Goal: Share content: Share content

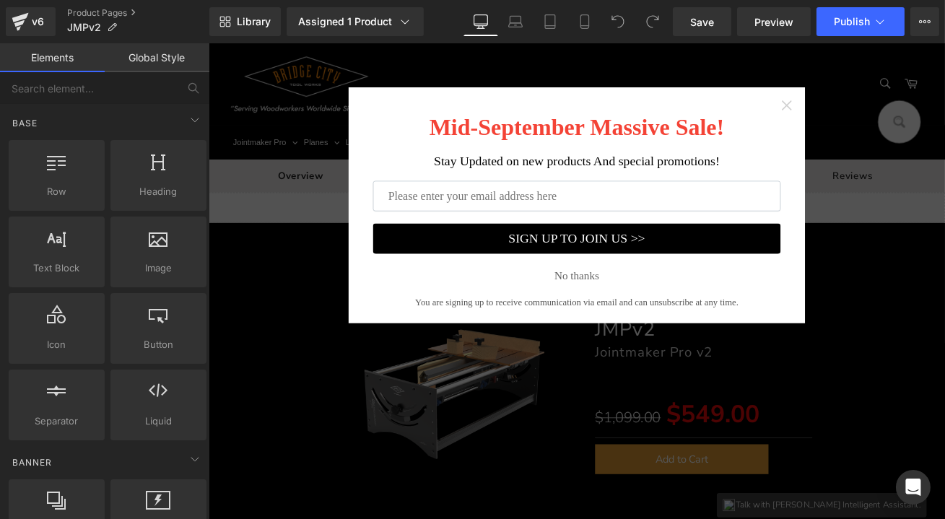
click at [888, 115] on icon "Close widget" at bounding box center [894, 117] width 14 height 14
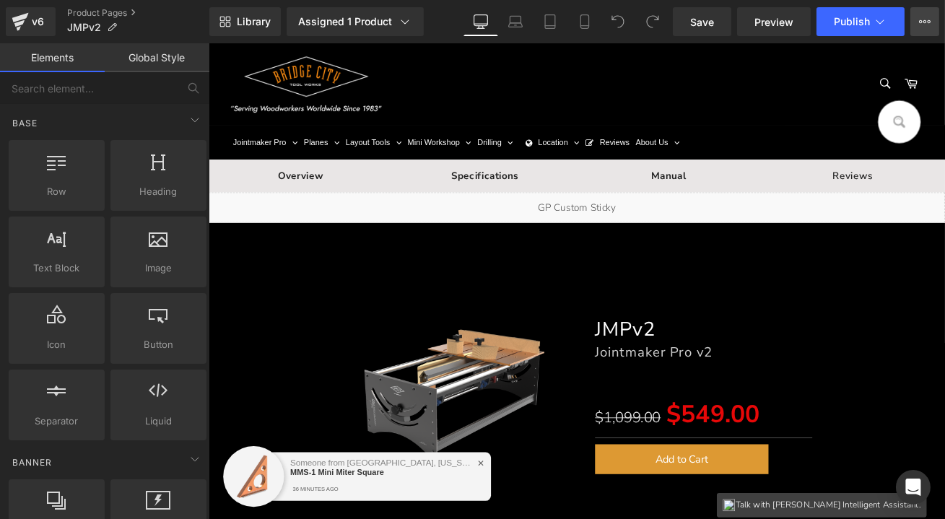
click at [922, 19] on icon at bounding box center [925, 22] width 12 height 12
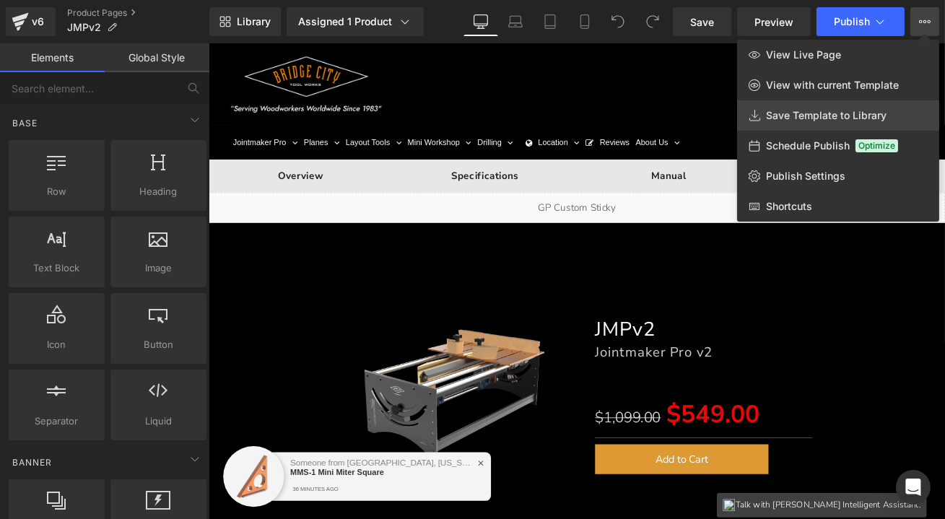
click at [828, 112] on span "Save Template to Library" at bounding box center [826, 115] width 121 height 13
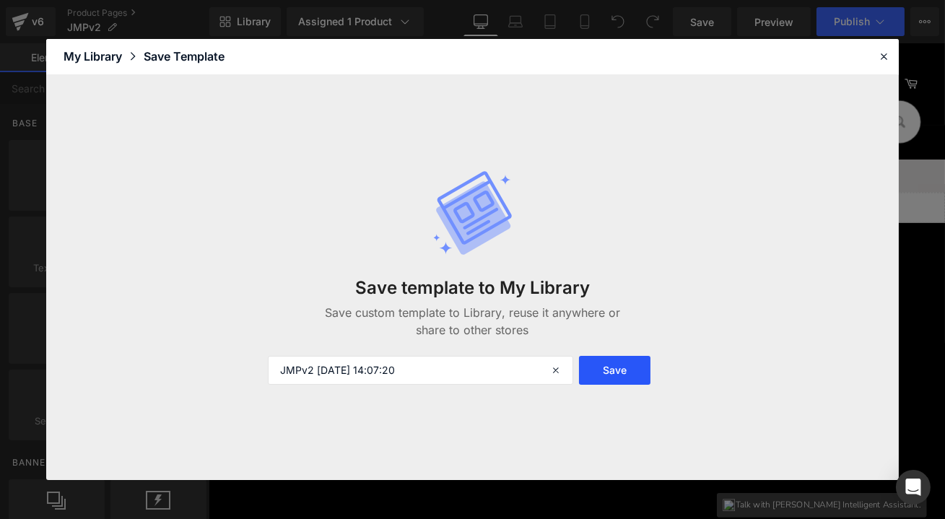
click at [619, 367] on button "Save" at bounding box center [614, 370] width 71 height 29
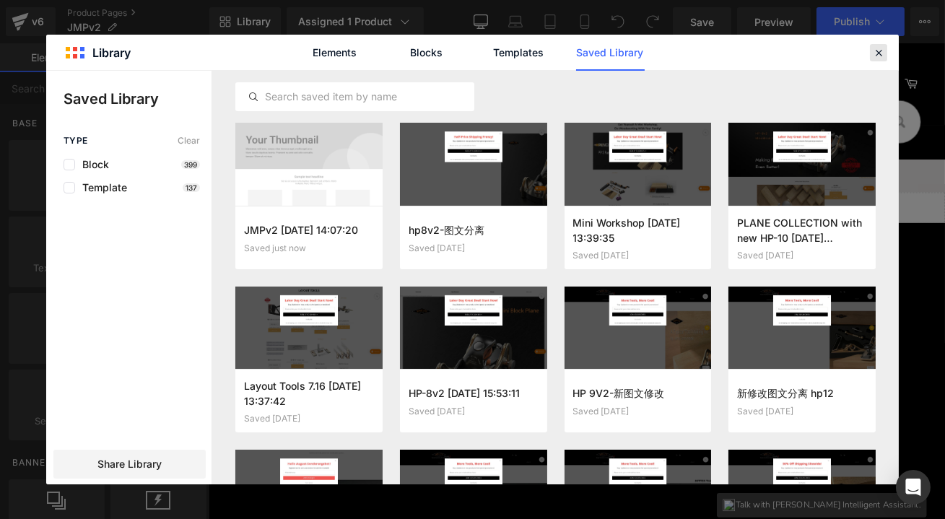
click at [885, 54] on div at bounding box center [878, 52] width 17 height 17
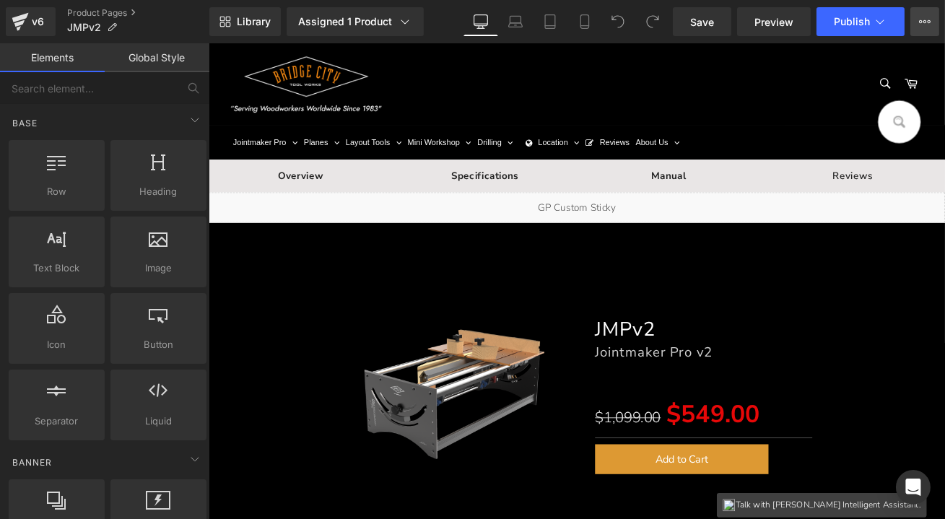
click at [926, 25] on icon at bounding box center [925, 22] width 12 height 12
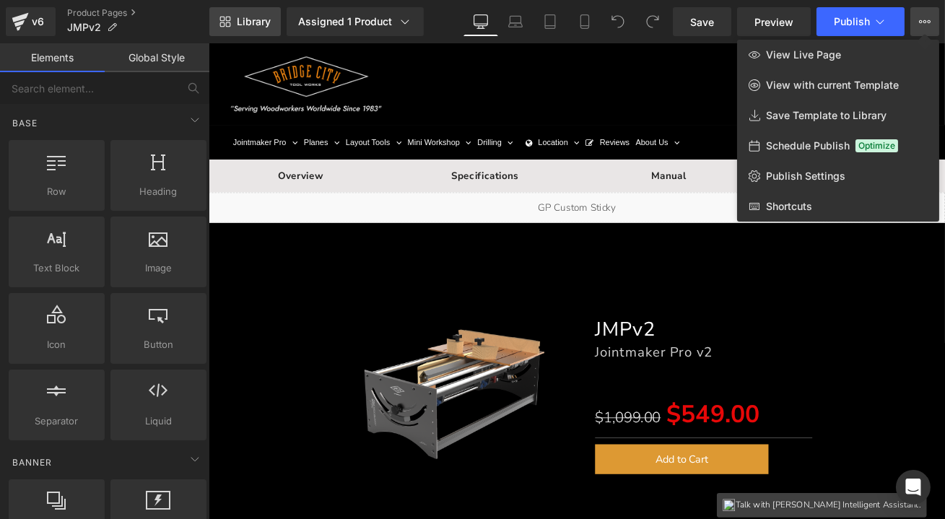
click at [229, 19] on icon at bounding box center [225, 22] width 12 height 12
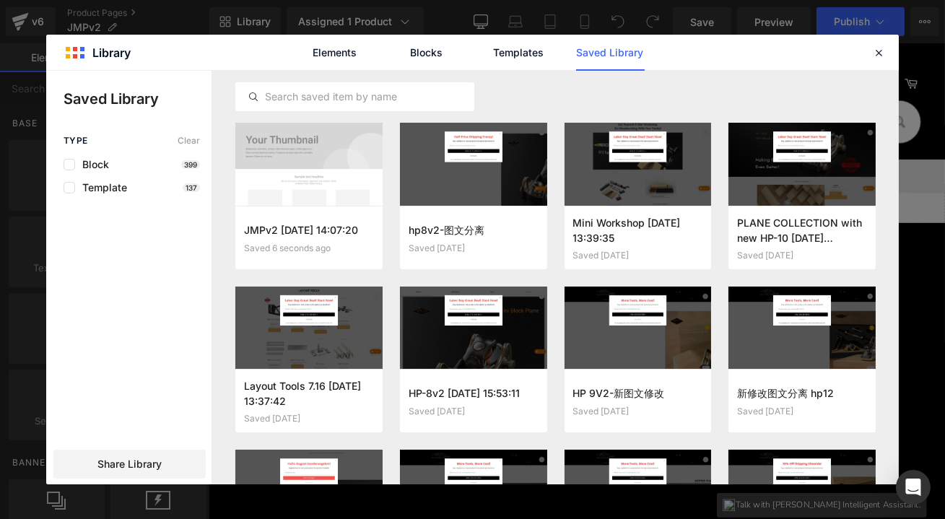
click at [606, 55] on link "Saved Library" at bounding box center [610, 53] width 69 height 36
click at [881, 52] on icon at bounding box center [878, 52] width 13 height 13
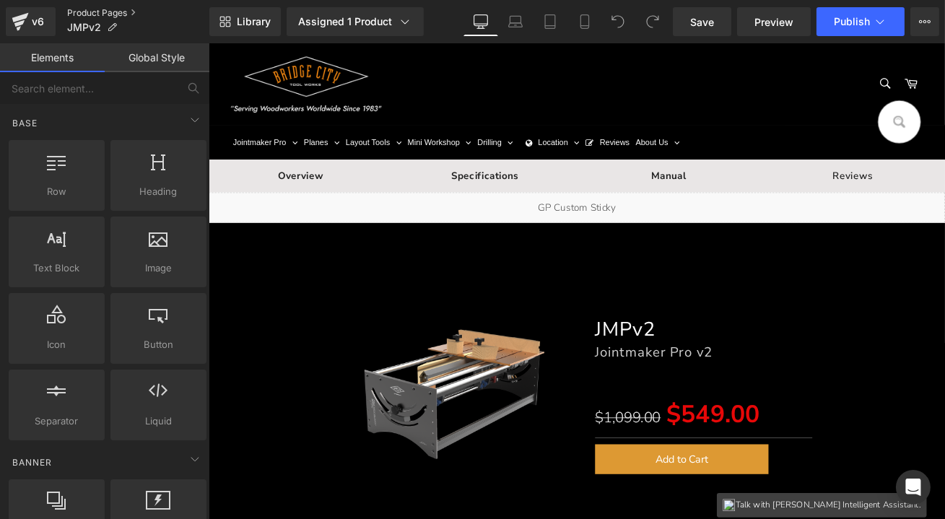
click at [100, 14] on link "Product Pages" at bounding box center [138, 13] width 142 height 12
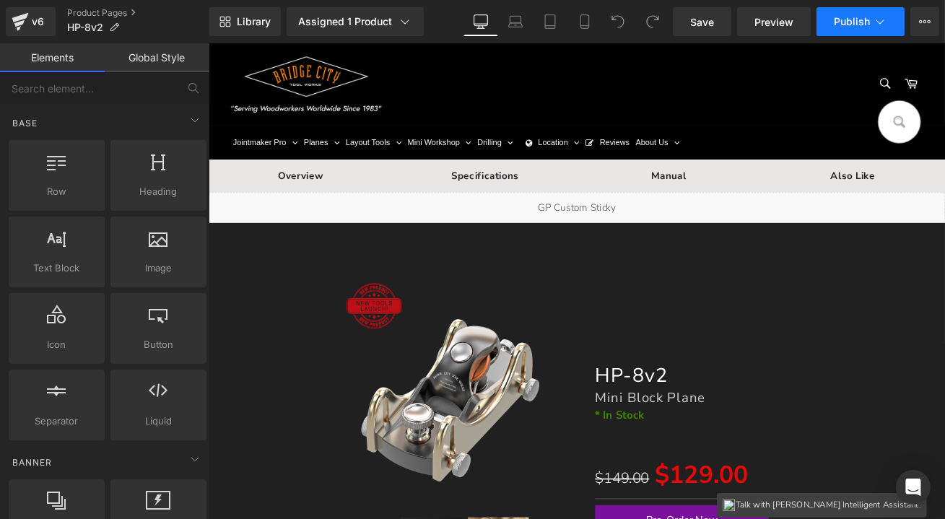
click at [857, 17] on span "Publish" at bounding box center [852, 22] width 36 height 12
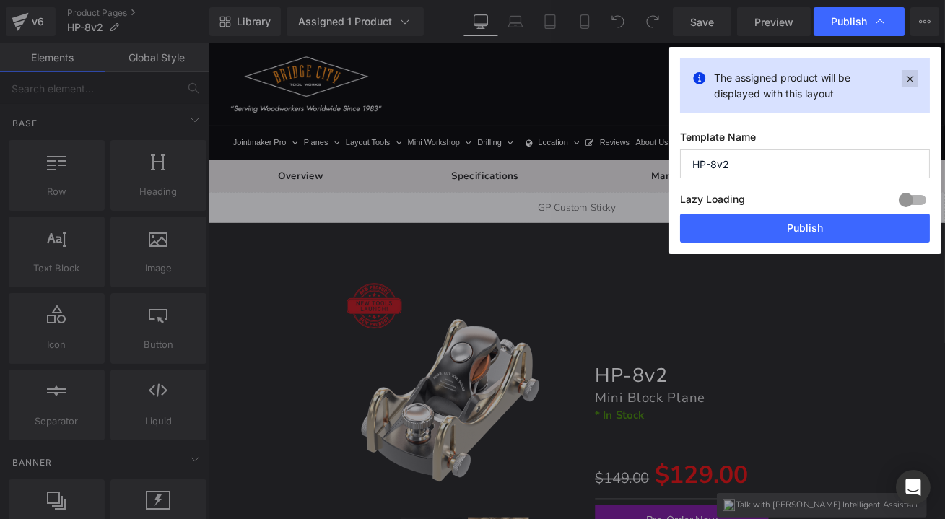
click at [908, 75] on icon at bounding box center [910, 78] width 17 height 17
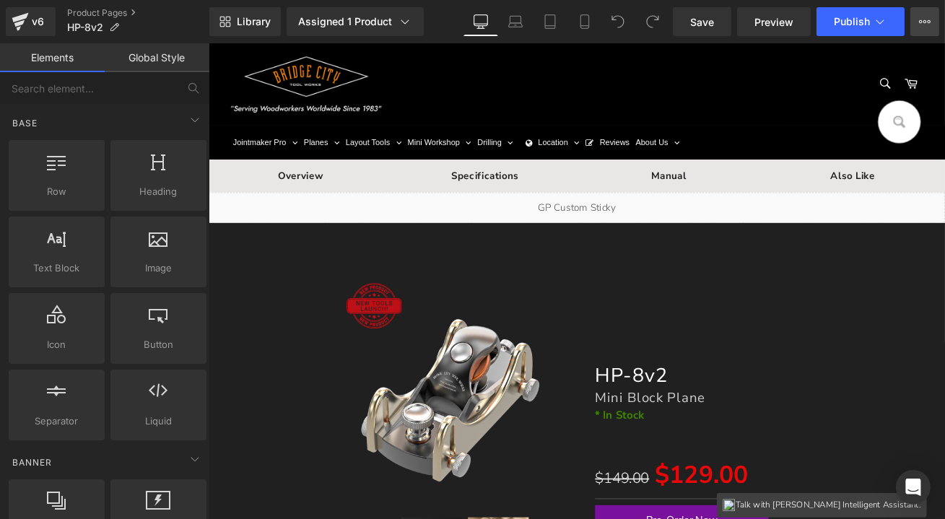
click at [929, 10] on button "View Live Page View with current Template Save Template to Library Schedule Pub…" at bounding box center [924, 21] width 29 height 29
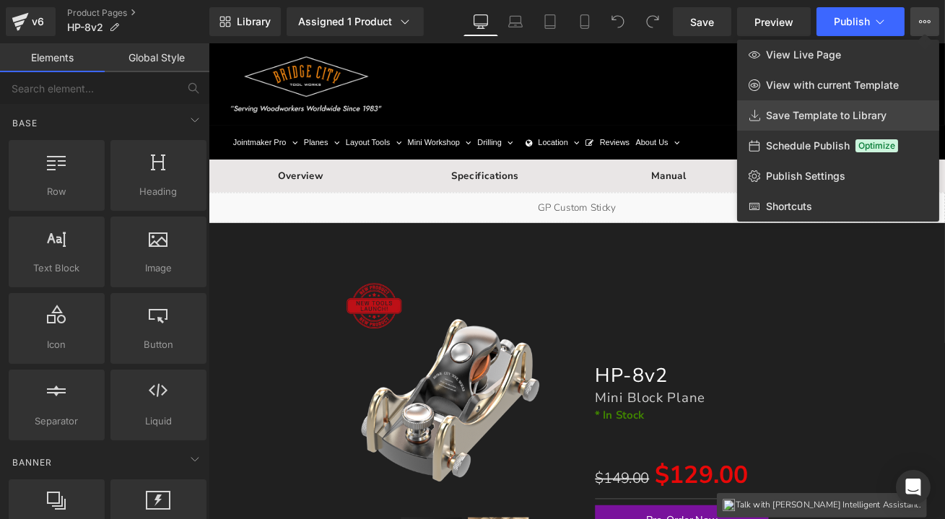
click at [822, 118] on span "Save Template to Library" at bounding box center [826, 115] width 121 height 13
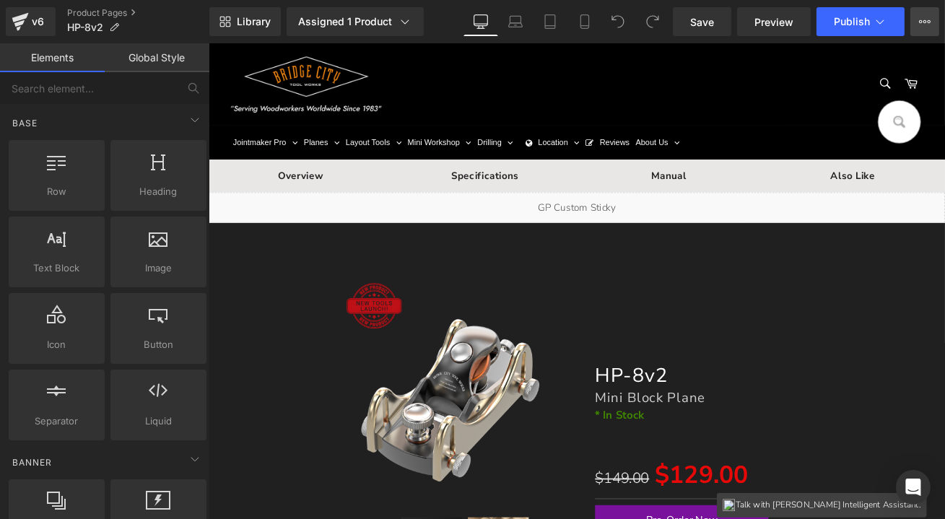
click at [922, 22] on icon at bounding box center [925, 22] width 12 height 12
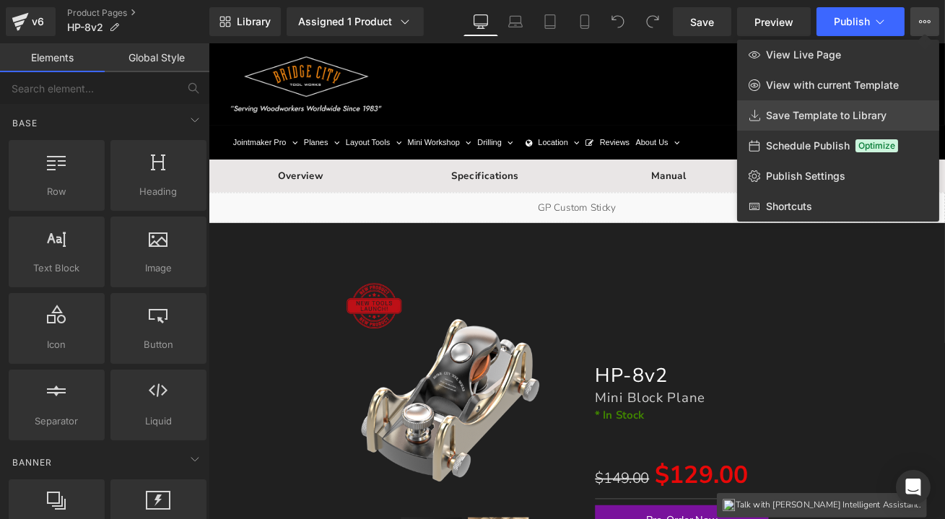
click at [814, 118] on span "Save Template to Library" at bounding box center [826, 115] width 121 height 13
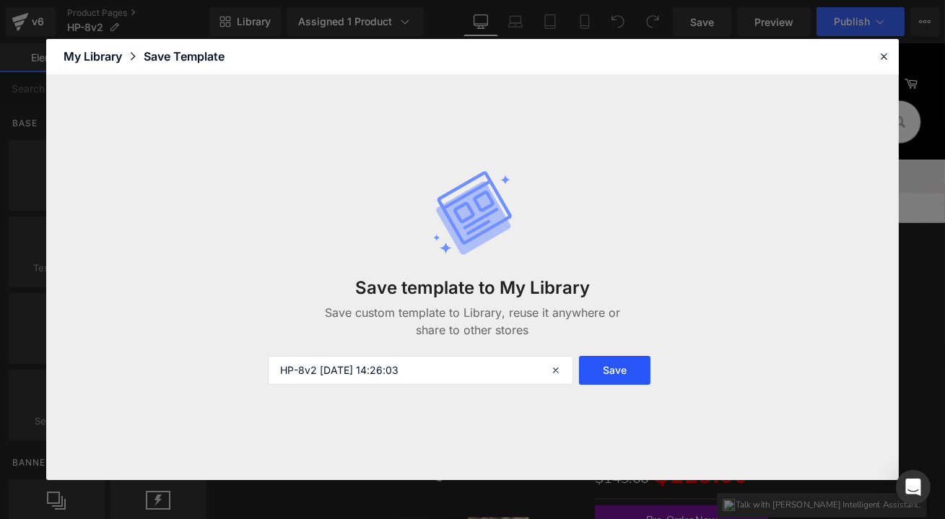
click at [613, 365] on button "Save" at bounding box center [614, 370] width 71 height 29
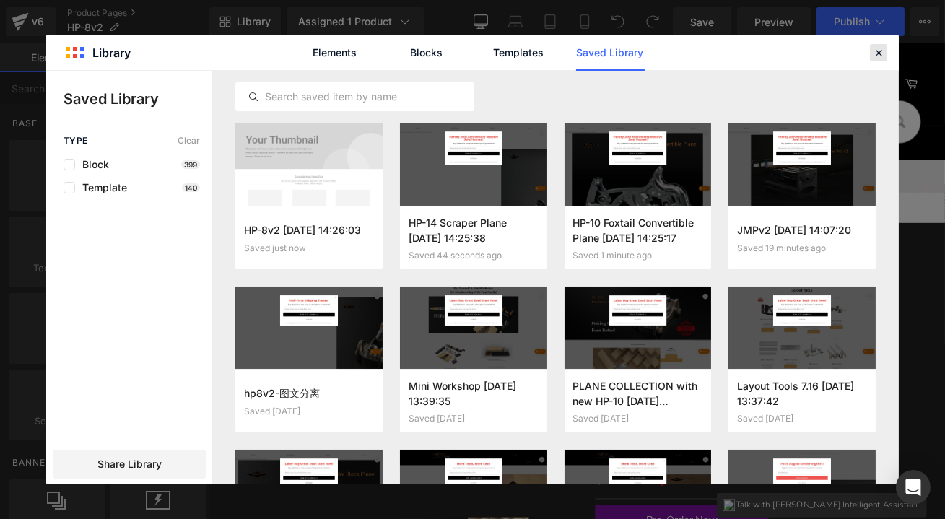
drag, startPoint x: 881, startPoint y: 51, endPoint x: 740, endPoint y: 2, distance: 149.1
click at [881, 51] on icon at bounding box center [878, 52] width 13 height 13
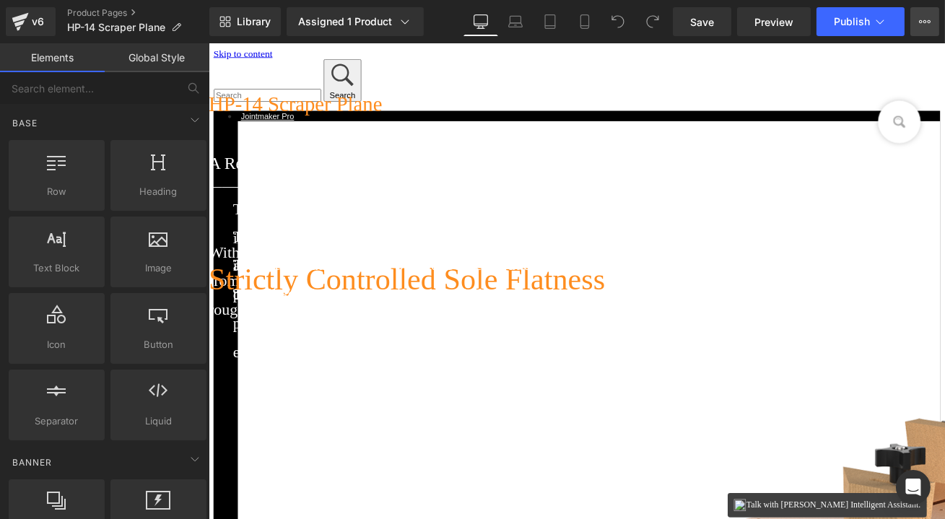
click at [920, 18] on icon at bounding box center [925, 22] width 12 height 12
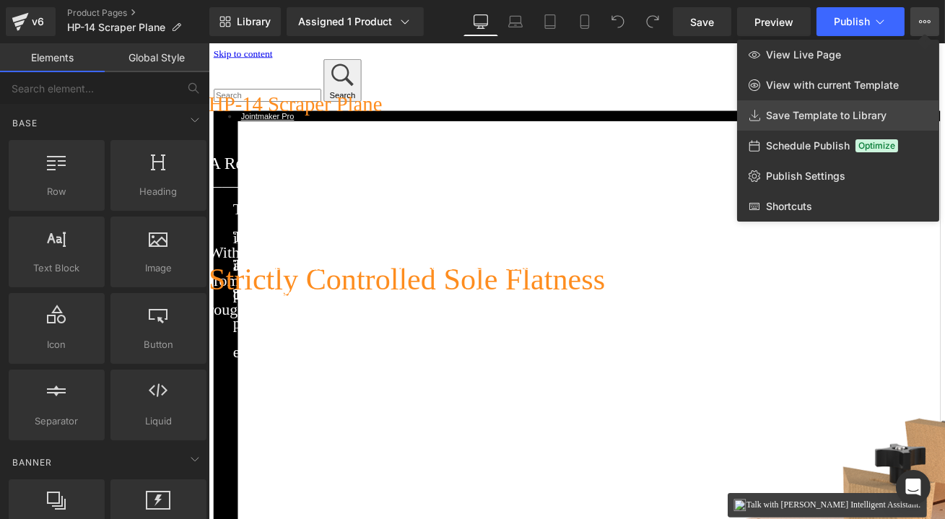
click at [822, 109] on span "Save Template to Library" at bounding box center [826, 115] width 121 height 13
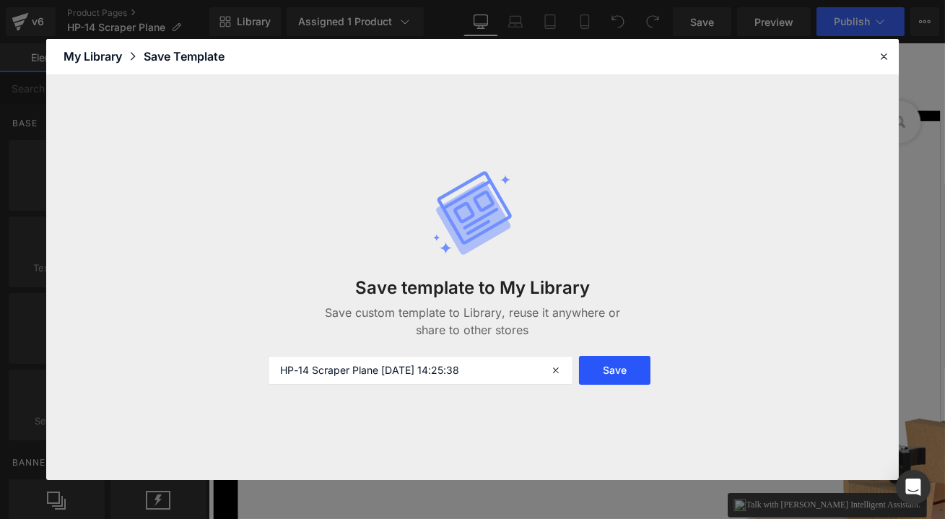
click at [607, 375] on button "Save" at bounding box center [614, 370] width 71 height 29
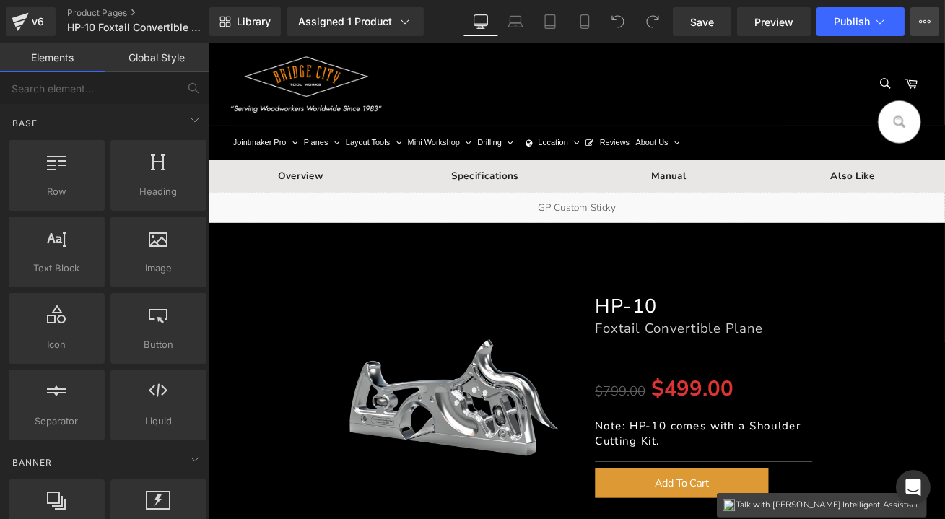
click at [926, 19] on icon at bounding box center [925, 22] width 12 height 12
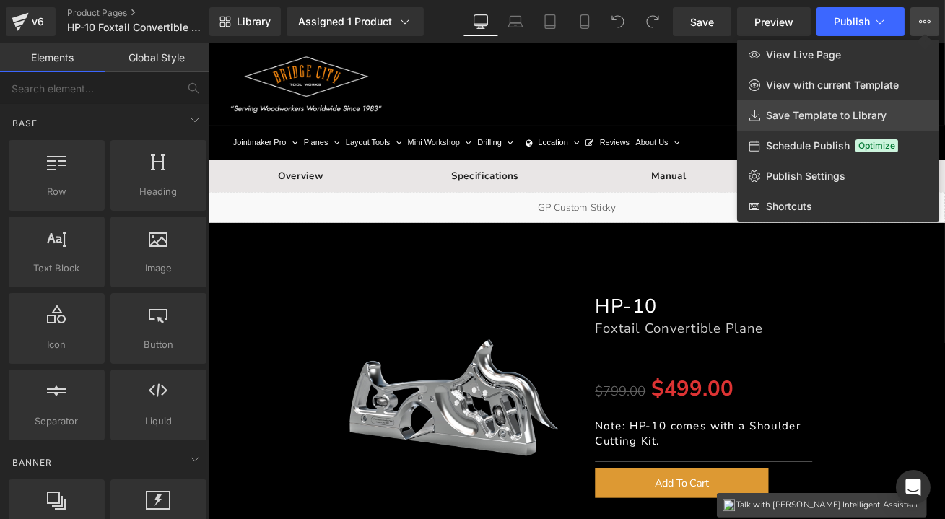
drag, startPoint x: 814, startPoint y: 116, endPoint x: 743, endPoint y: 94, distance: 74.7
click at [814, 116] on span "Save Template to Library" at bounding box center [826, 115] width 121 height 13
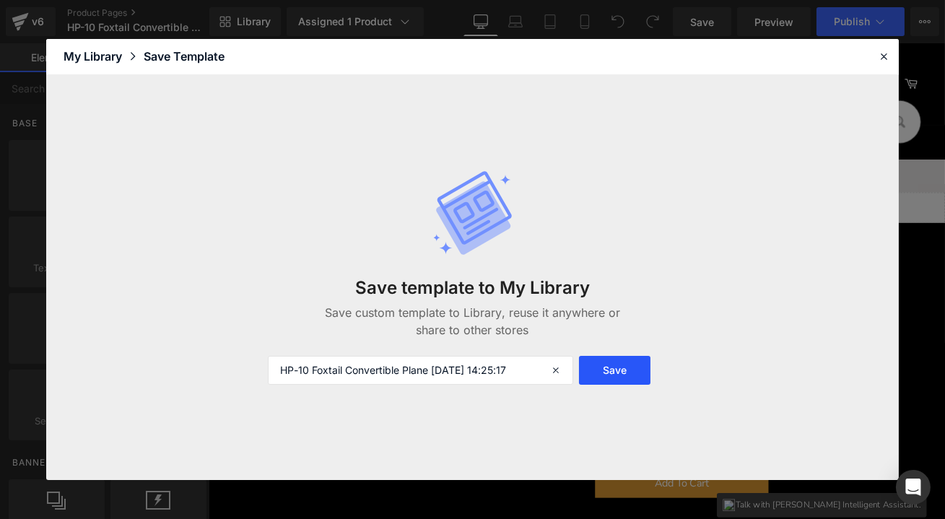
click at [614, 366] on button "Save" at bounding box center [614, 370] width 71 height 29
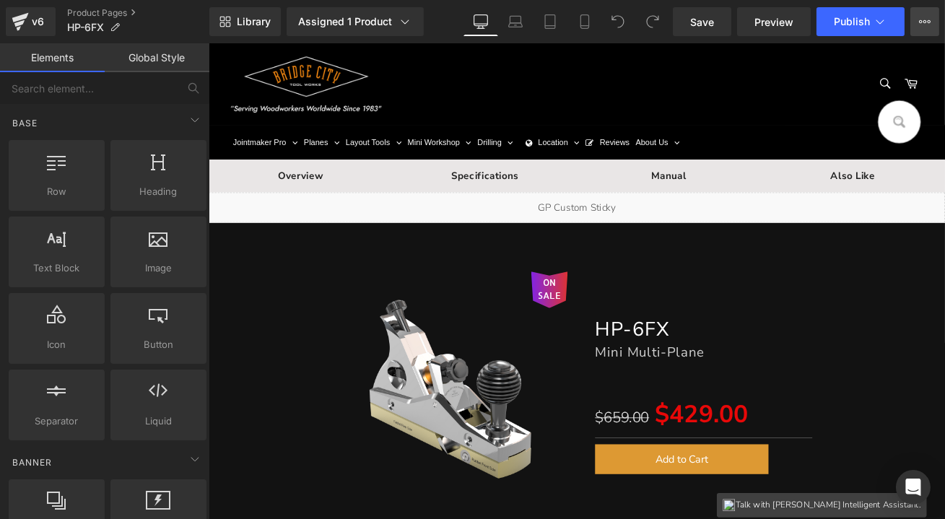
click at [929, 19] on icon at bounding box center [925, 22] width 12 height 12
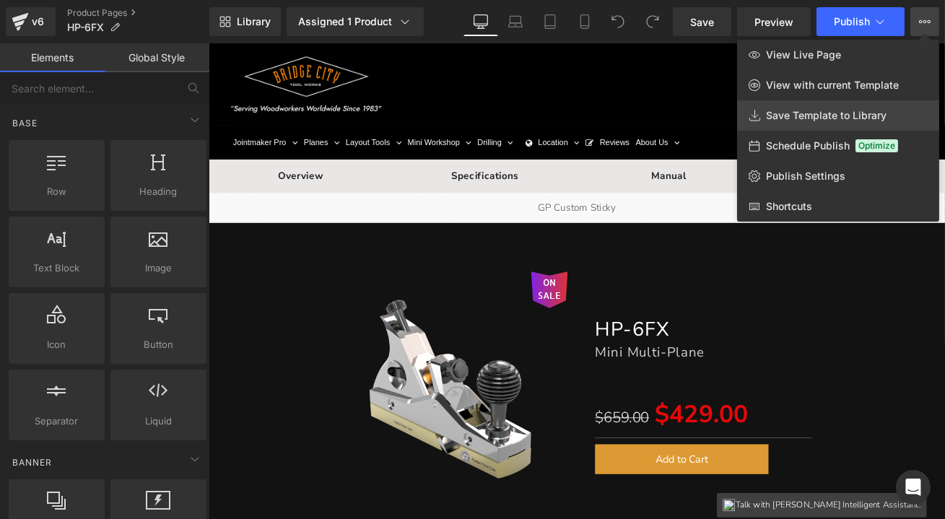
drag, startPoint x: 845, startPoint y: 107, endPoint x: 754, endPoint y: 77, distance: 95.9
click at [845, 108] on link "Save Template to Library" at bounding box center [838, 115] width 202 height 30
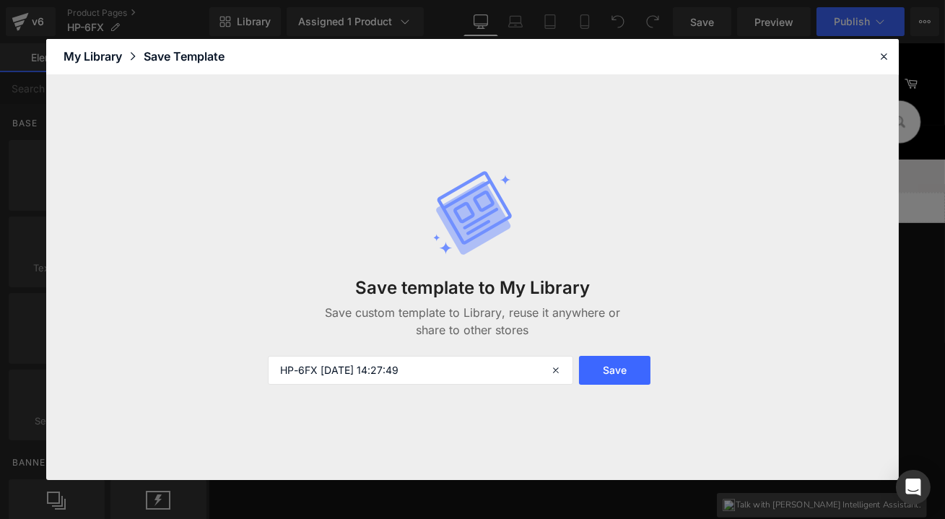
drag, startPoint x: 615, startPoint y: 370, endPoint x: 934, endPoint y: 122, distance: 403.9
click at [615, 370] on button "Save" at bounding box center [614, 370] width 71 height 29
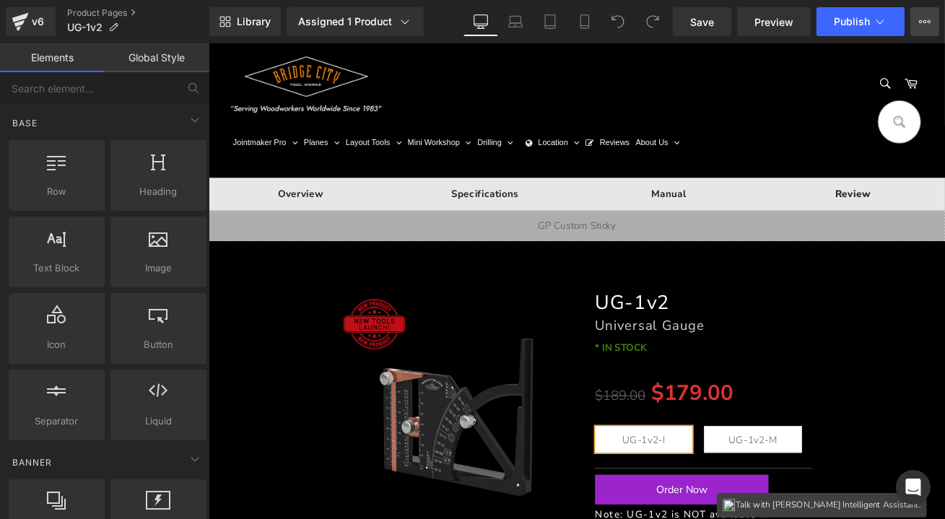
click at [924, 14] on button "View Live Page View with current Template Save Template to Library Schedule Pub…" at bounding box center [924, 21] width 29 height 29
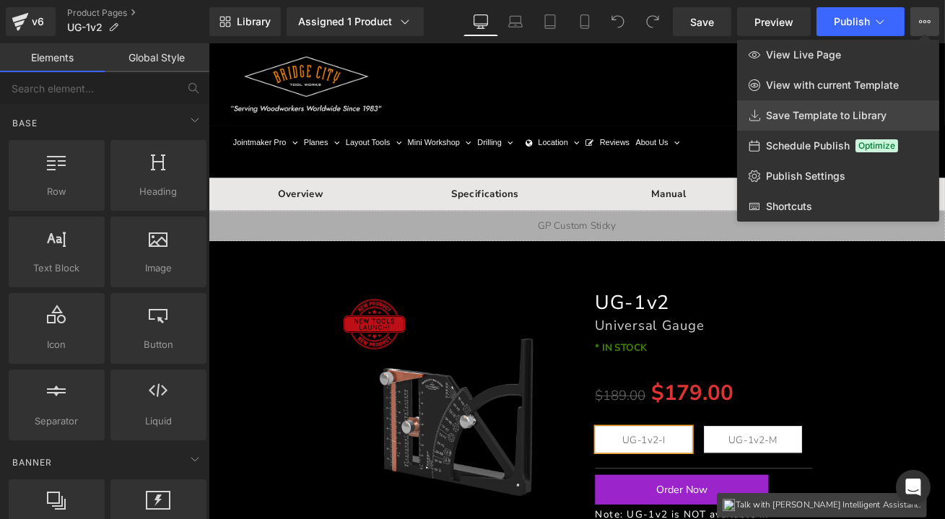
click at [798, 113] on span "Save Template to Library" at bounding box center [826, 115] width 121 height 13
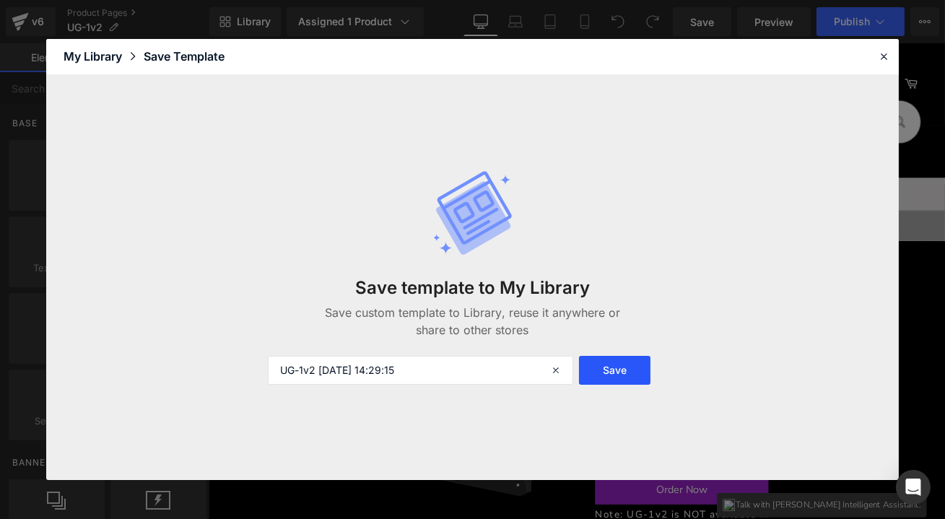
click at [593, 375] on button "Save" at bounding box center [614, 370] width 71 height 29
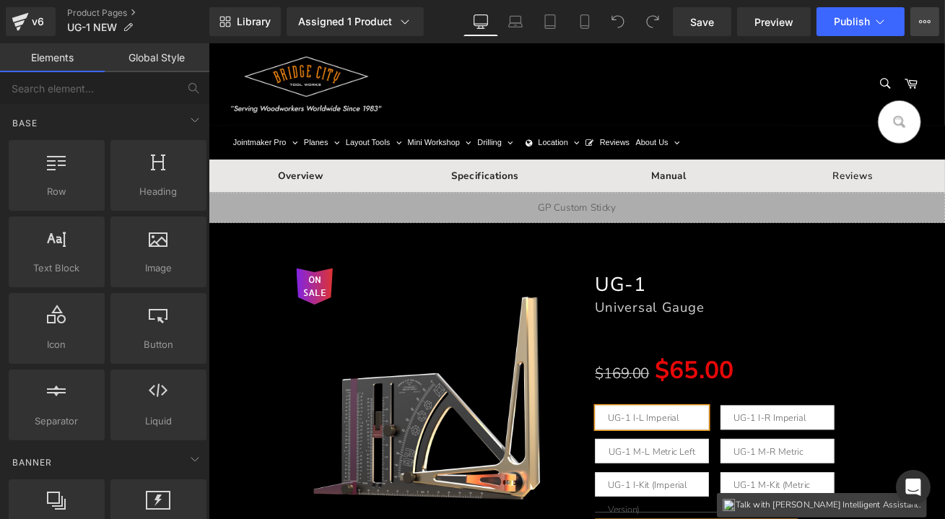
click at [928, 19] on icon at bounding box center [925, 22] width 12 height 12
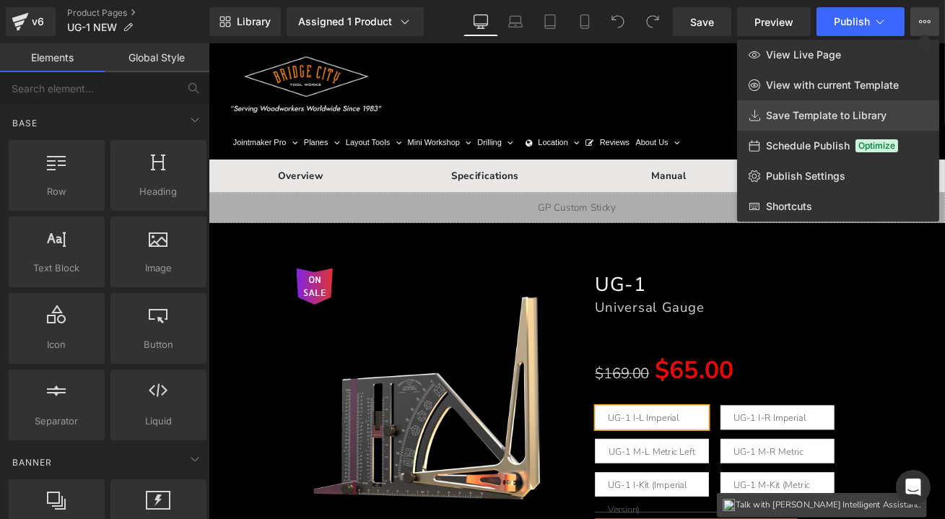
click at [822, 121] on span "Save Template to Library" at bounding box center [826, 115] width 121 height 13
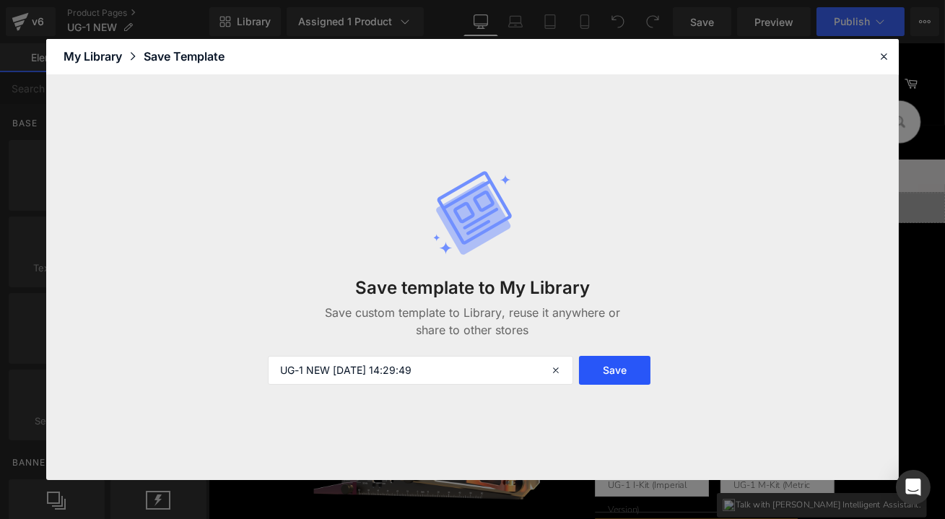
click at [621, 375] on button "Save" at bounding box center [614, 370] width 71 height 29
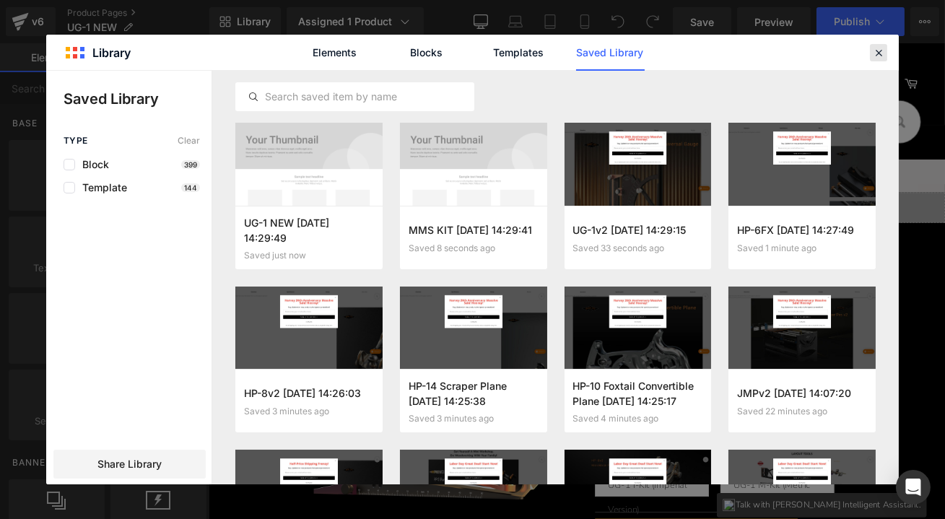
click at [884, 51] on icon at bounding box center [878, 52] width 13 height 13
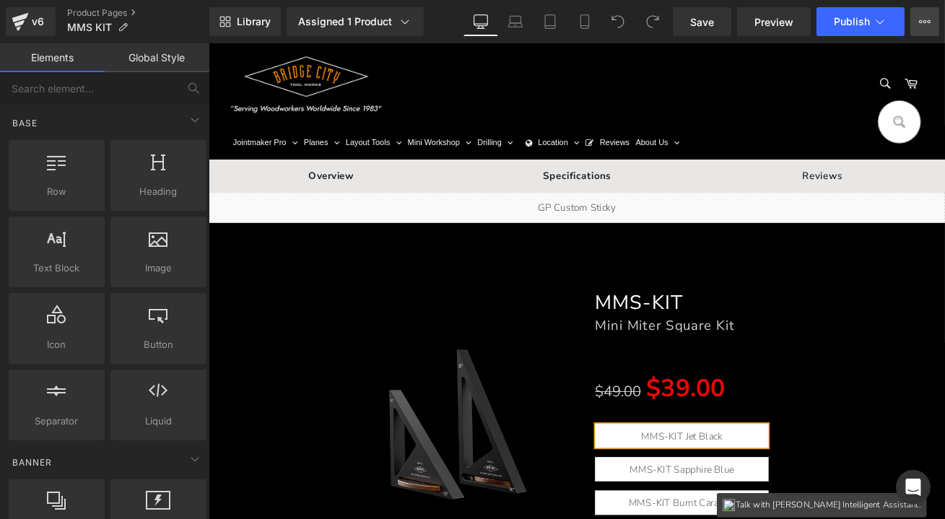
click at [924, 22] on icon at bounding box center [925, 22] width 12 height 12
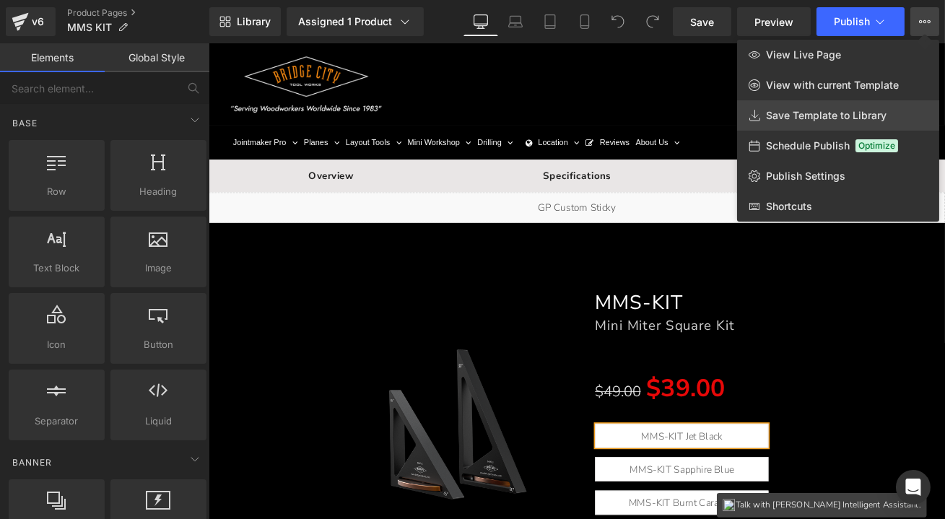
click at [839, 116] on span "Save Template to Library" at bounding box center [826, 115] width 121 height 13
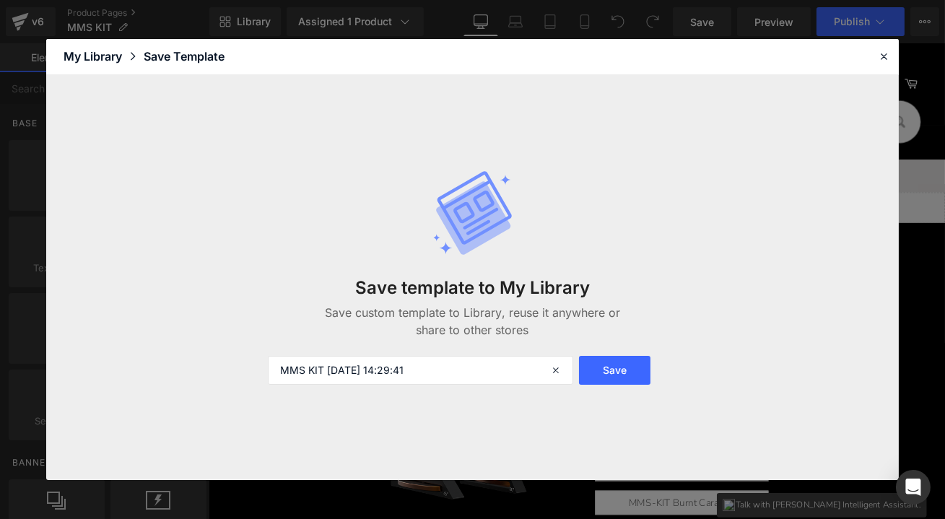
click at [613, 364] on button "Save" at bounding box center [614, 370] width 71 height 29
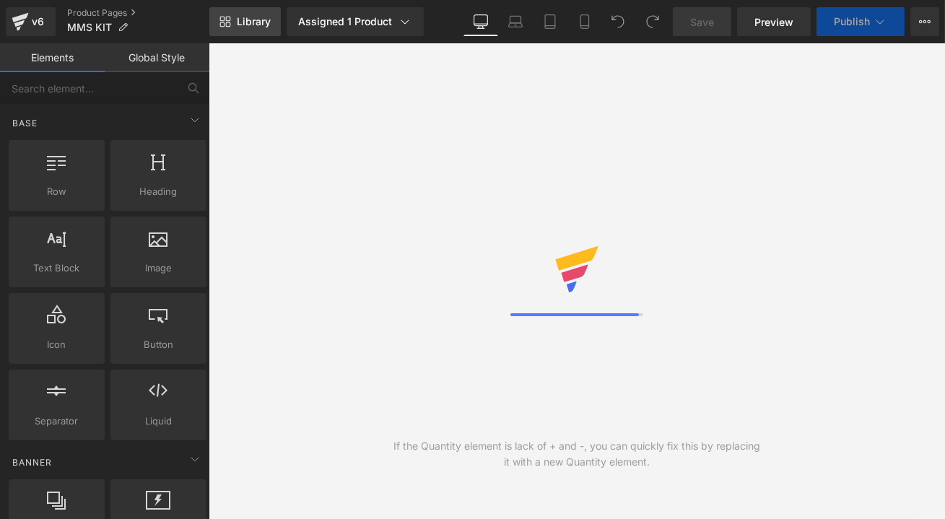
click at [249, 18] on span "Library" at bounding box center [254, 21] width 34 height 13
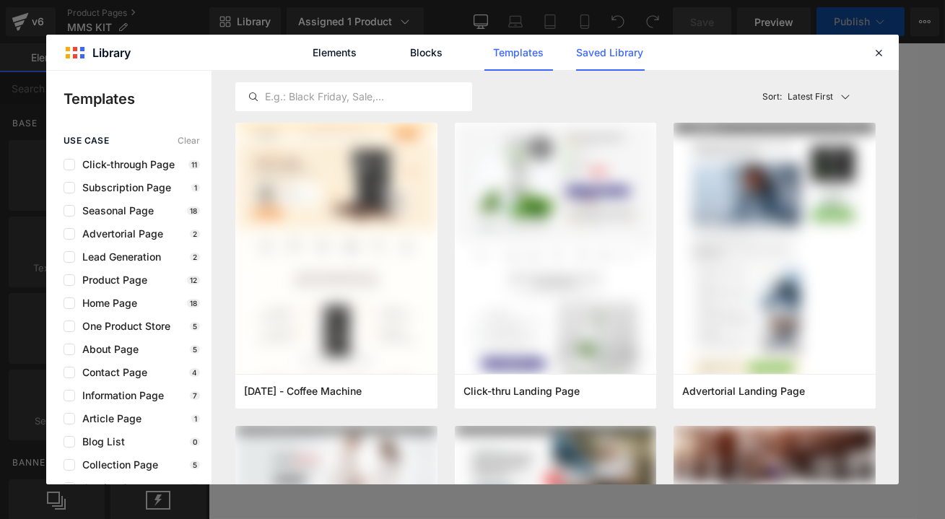
click at [625, 48] on link "Saved Library" at bounding box center [610, 53] width 69 height 36
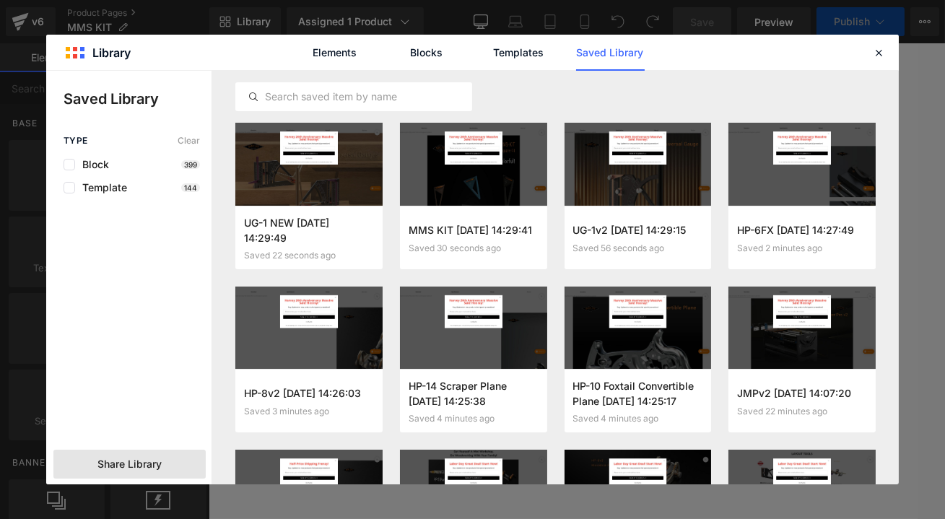
click at [139, 462] on span "Share Library" at bounding box center [129, 464] width 64 height 14
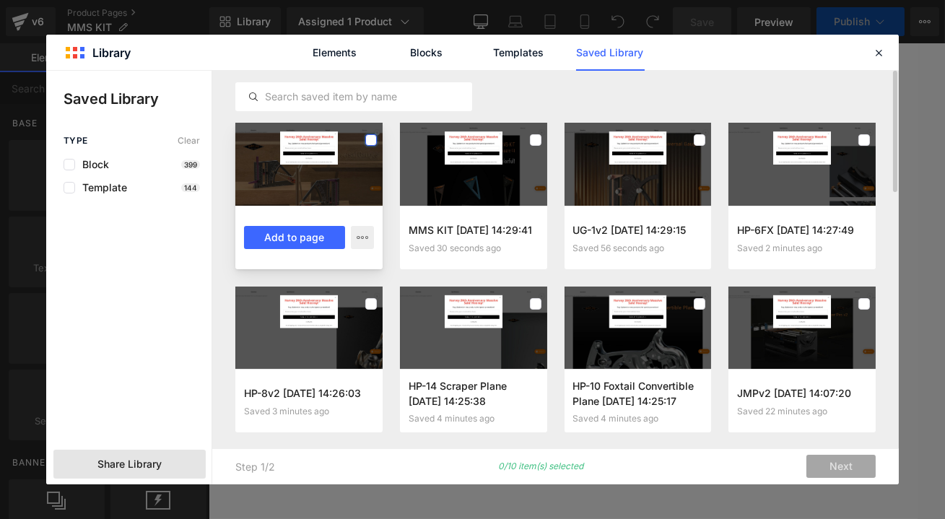
click at [375, 140] on label at bounding box center [371, 140] width 12 height 12
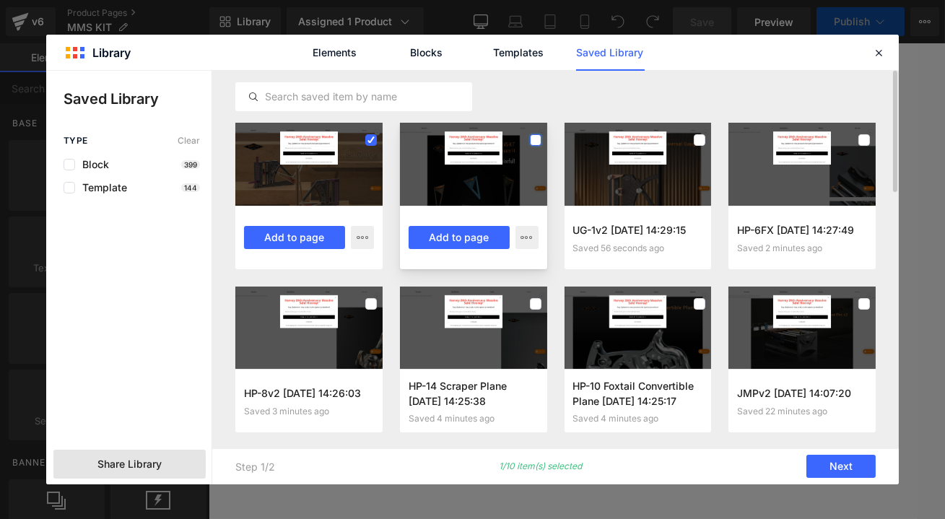
click at [532, 136] on label at bounding box center [536, 140] width 12 height 12
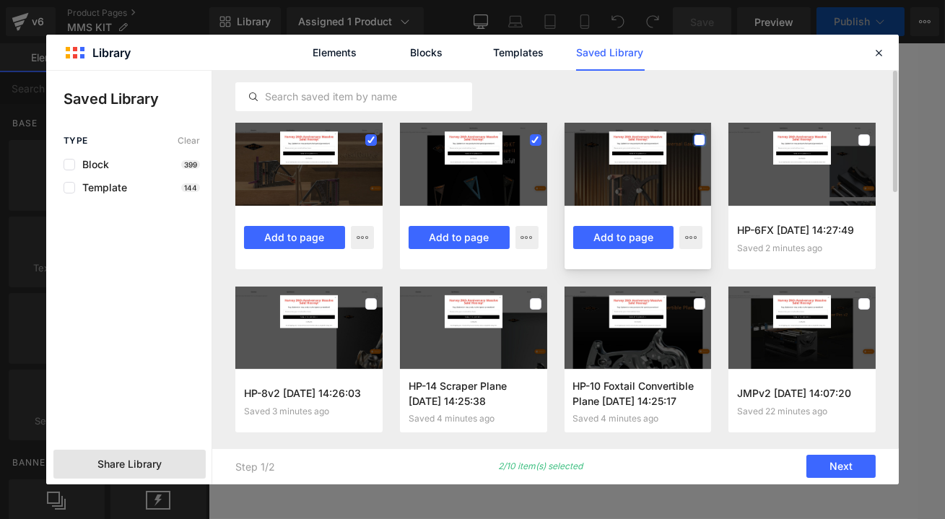
click at [699, 135] on label at bounding box center [700, 140] width 12 height 12
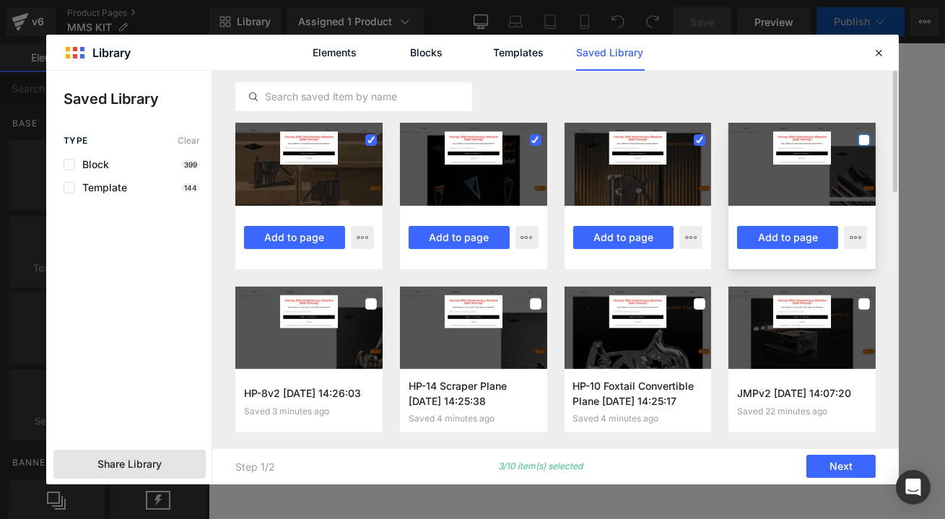
click at [870, 138] on label at bounding box center [864, 140] width 12 height 12
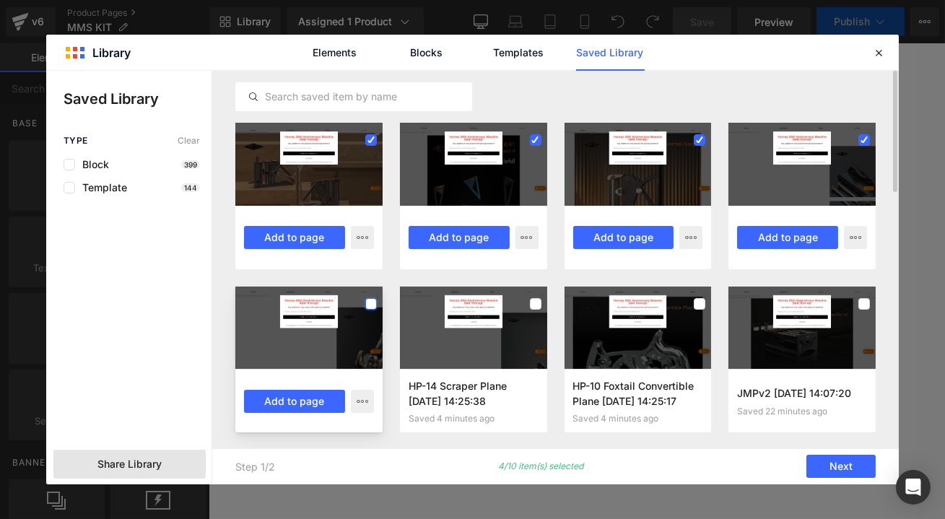
click at [367, 301] on label at bounding box center [371, 304] width 12 height 12
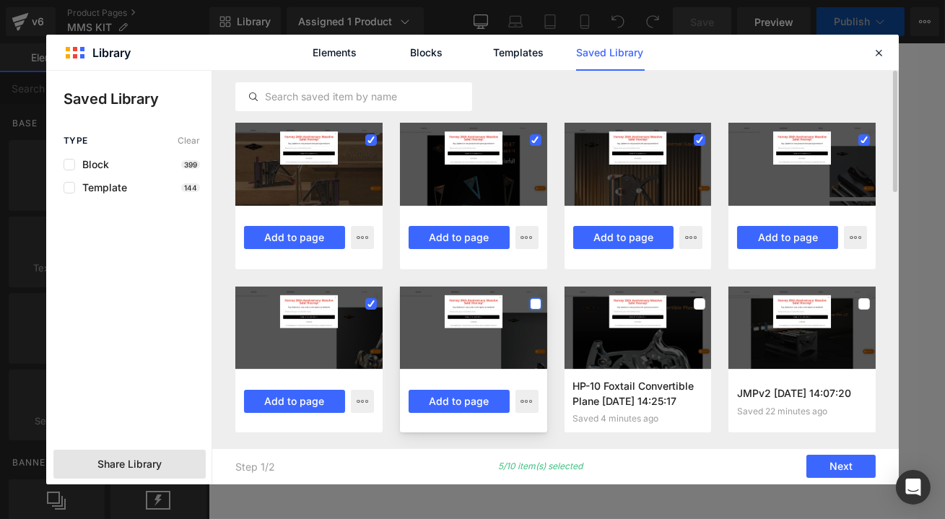
click at [532, 302] on label at bounding box center [536, 304] width 12 height 12
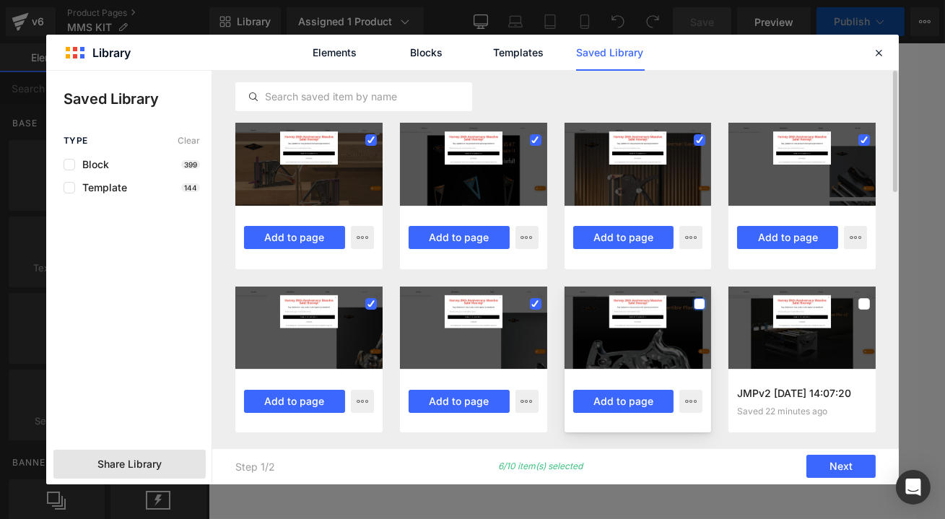
click at [700, 302] on label at bounding box center [700, 304] width 12 height 12
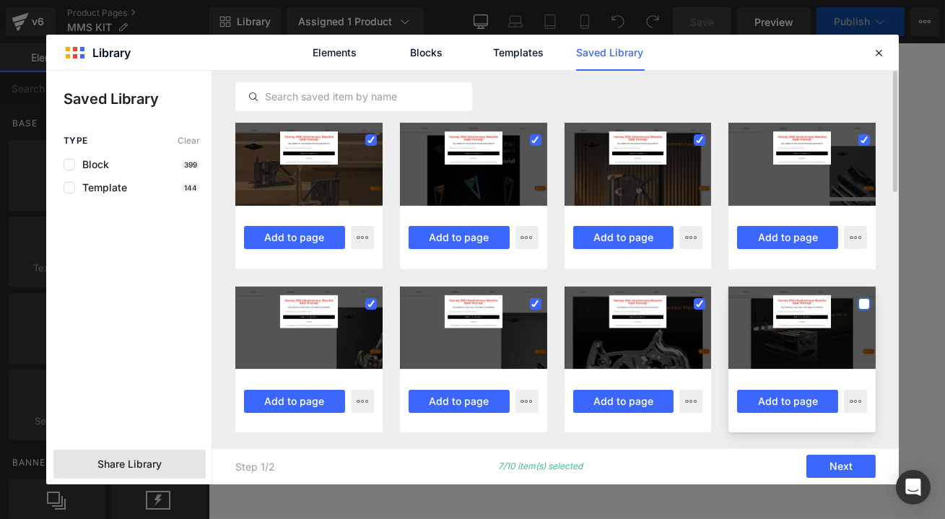
click at [864, 303] on label at bounding box center [864, 304] width 12 height 12
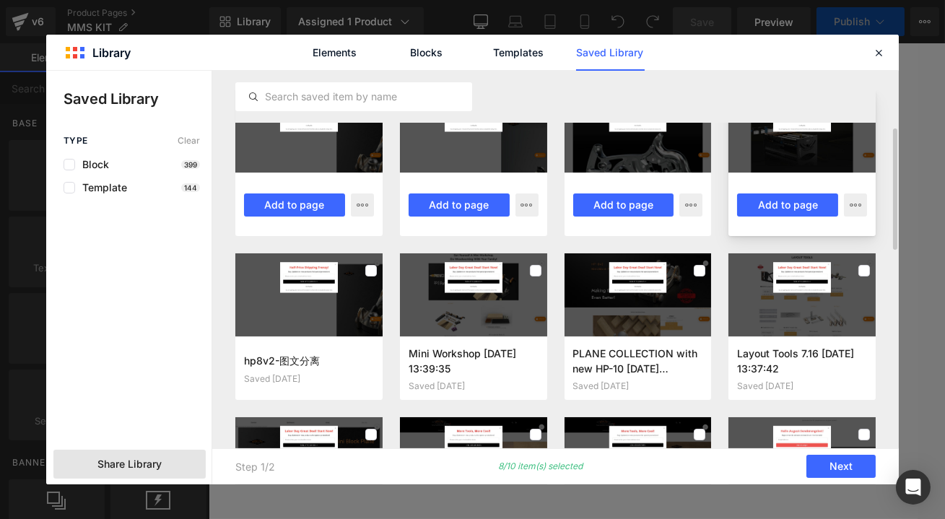
scroll to position [32, 0]
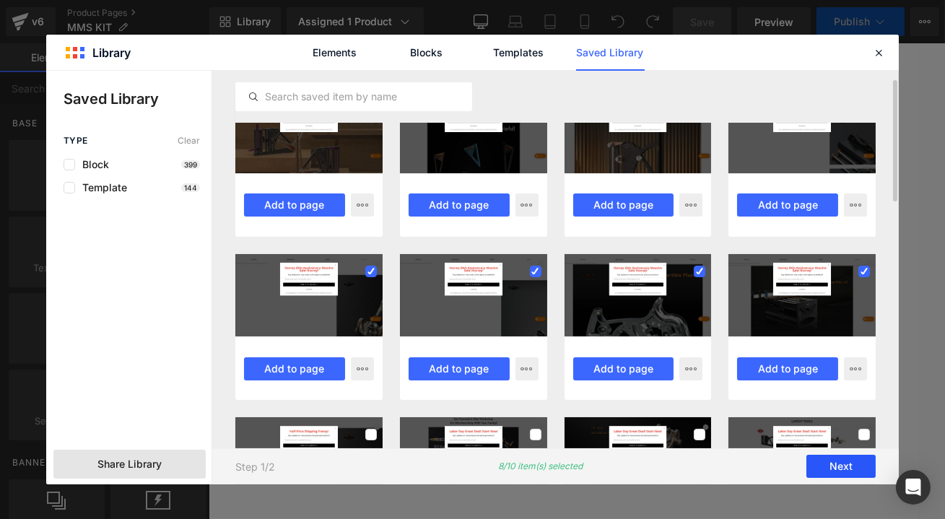
click at [848, 464] on button "Next" at bounding box center [840, 467] width 69 height 23
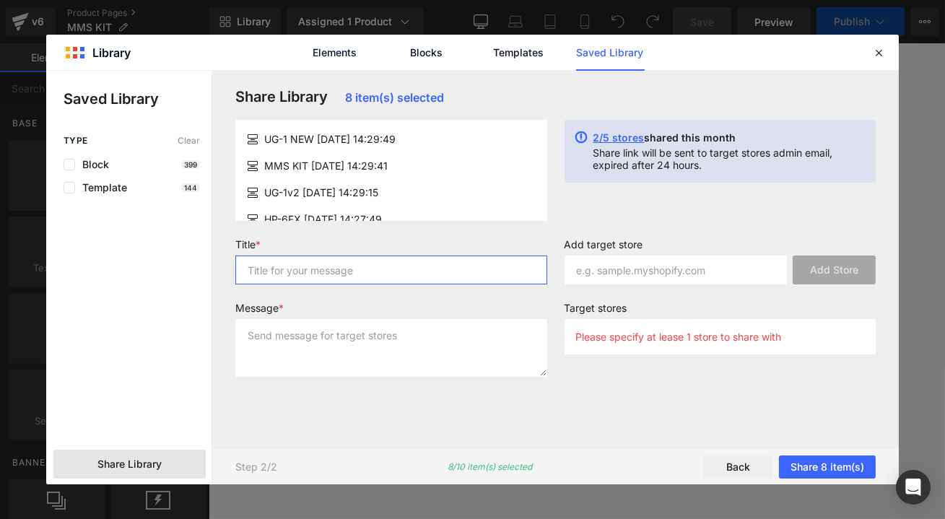
click at [303, 271] on input "text" at bounding box center [391, 270] width 312 height 29
type input "9.21"
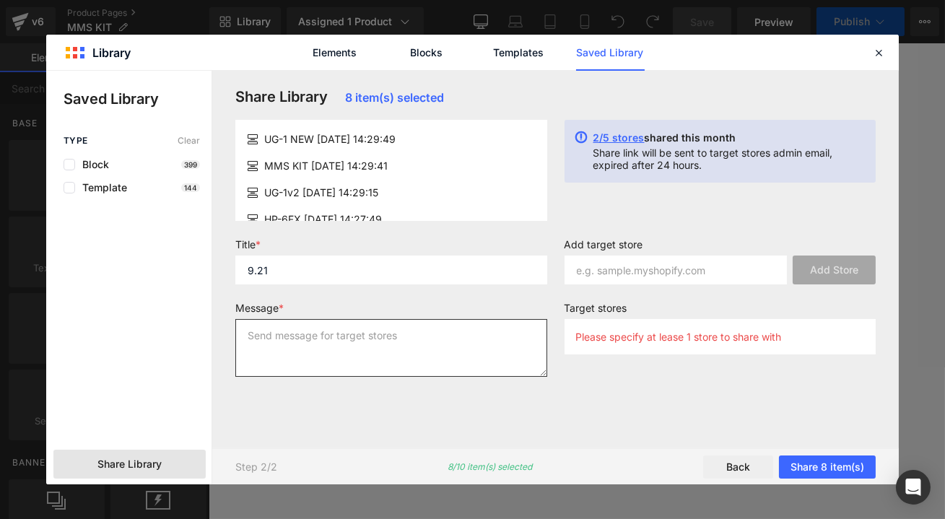
click at [270, 348] on textarea at bounding box center [391, 348] width 312 height 58
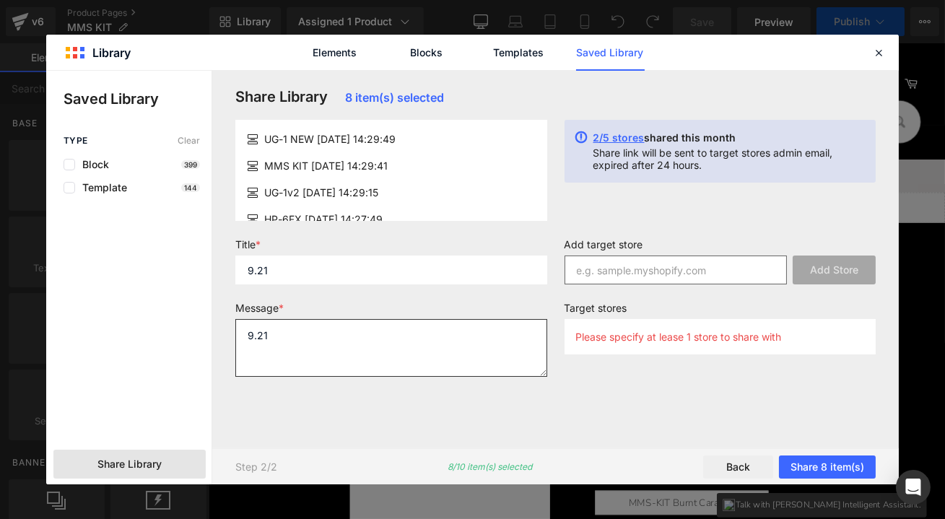
type textarea "9.21"
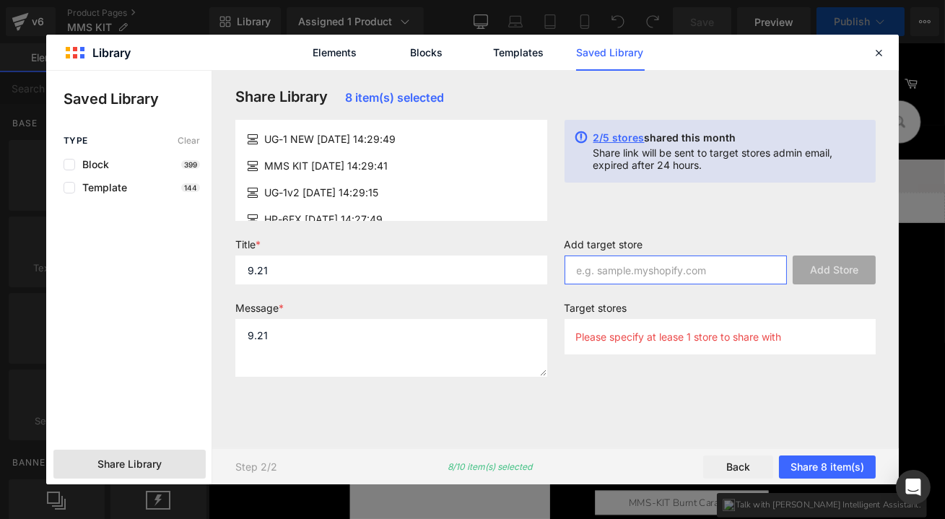
click at [680, 274] on input "text" at bounding box center [676, 270] width 223 height 29
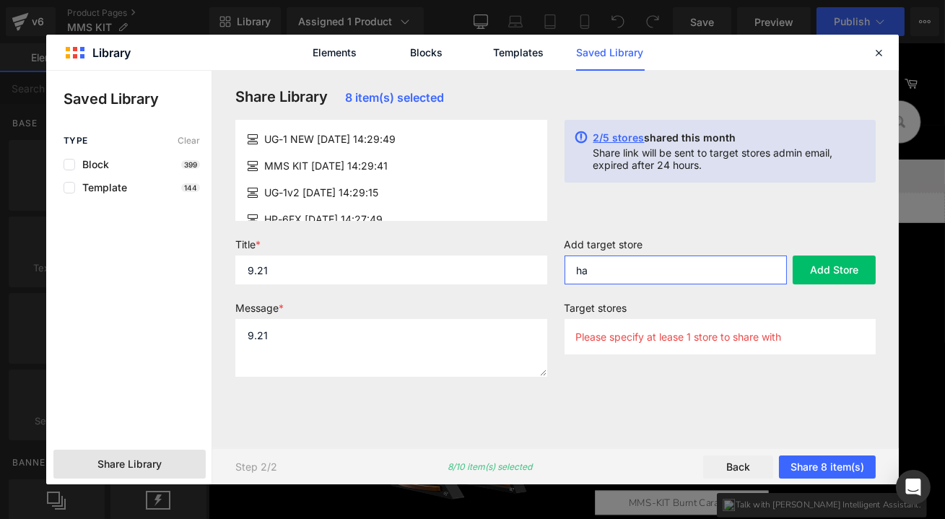
type input "h"
type input "harveymachiney.myshopify.com"
click at [851, 264] on button "Add Store" at bounding box center [834, 270] width 83 height 29
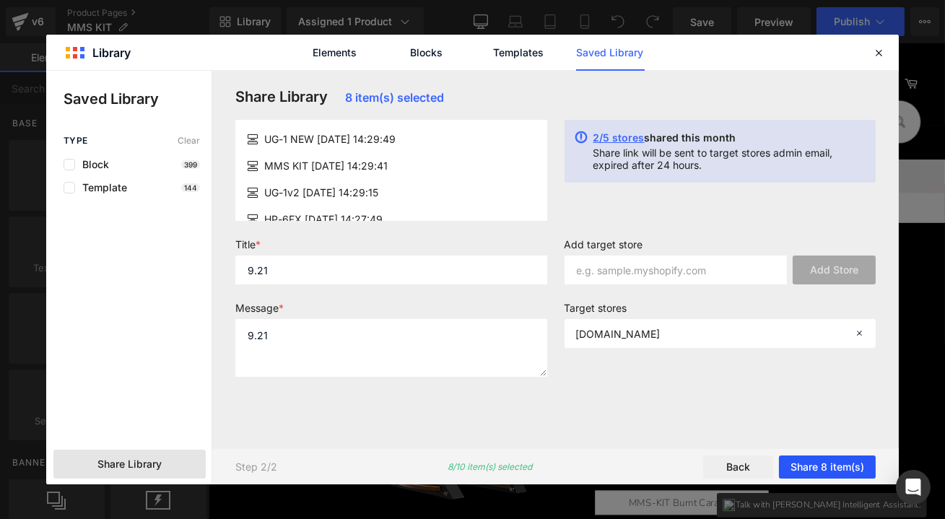
click at [825, 463] on button "Share 8 item(s)" at bounding box center [827, 467] width 97 height 23
click at [829, 466] on button "Share 8 item(s)" at bounding box center [827, 467] width 97 height 23
click at [821, 464] on button "Share 8 item(s)" at bounding box center [827, 467] width 97 height 23
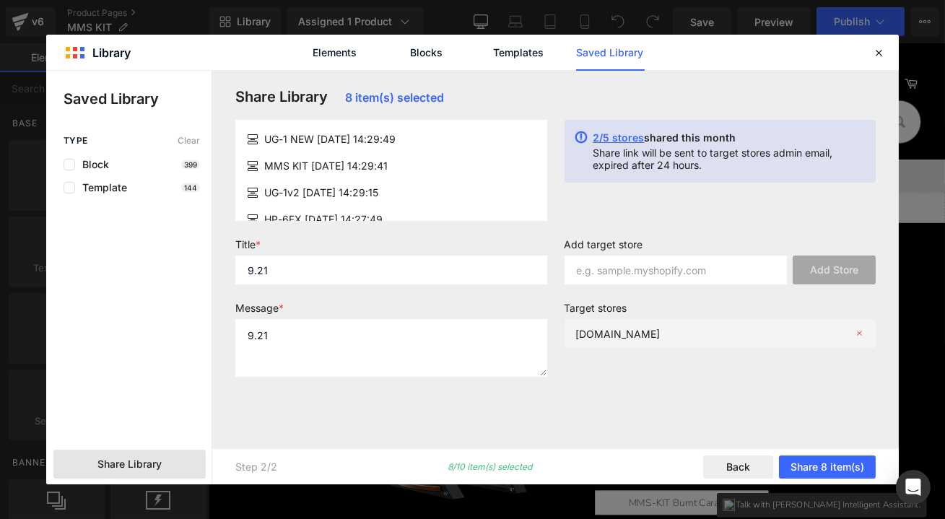
click at [863, 332] on icon at bounding box center [859, 334] width 10 height 10
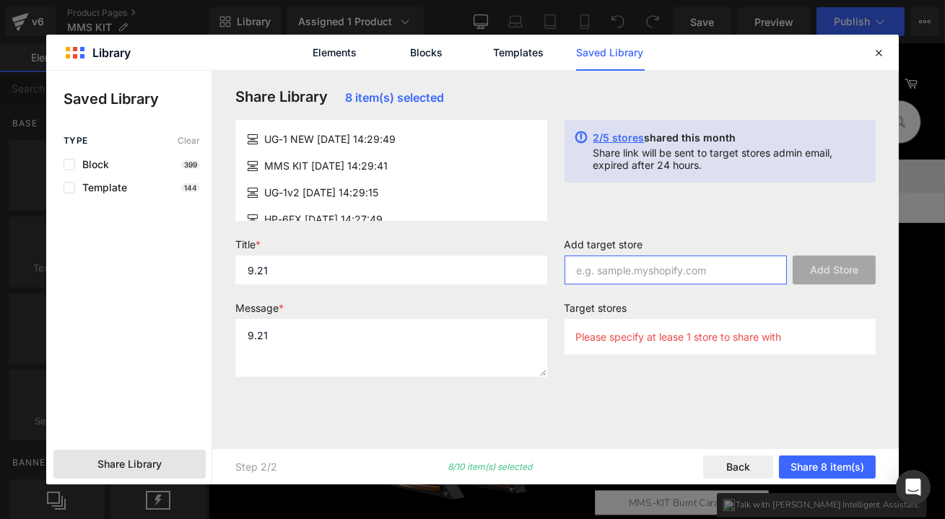
click at [652, 269] on input "text" at bounding box center [676, 270] width 223 height 29
type input "harveymachinery.myshopify.com"
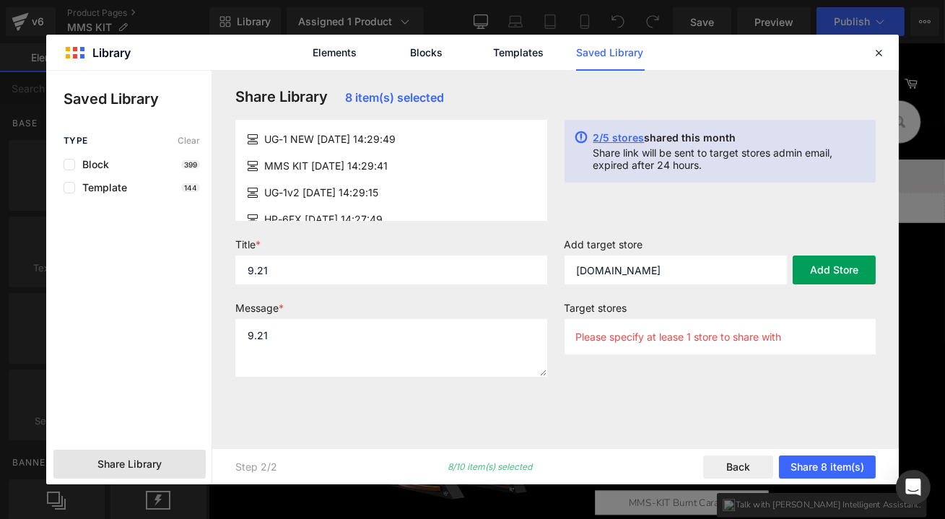
click at [833, 269] on button "Add Store" at bounding box center [834, 270] width 83 height 29
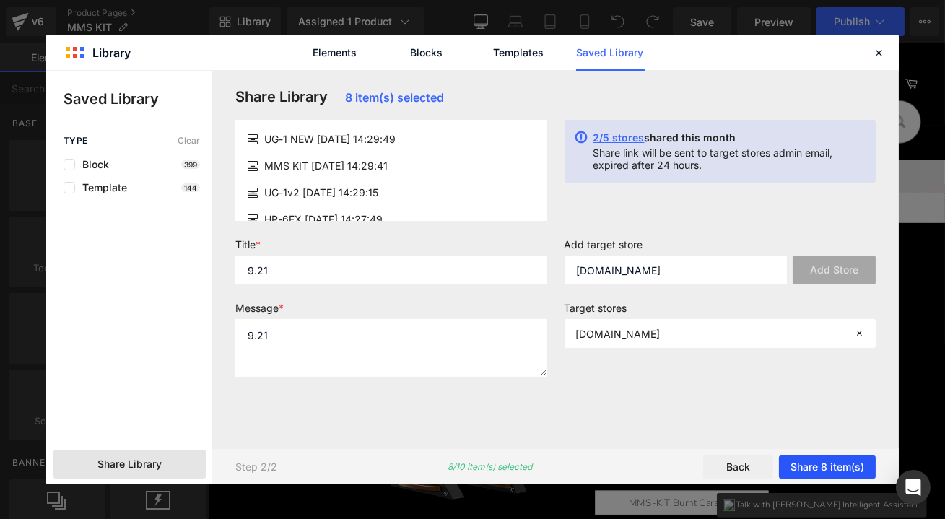
click at [830, 469] on button "Share 8 item(s)" at bounding box center [827, 467] width 97 height 23
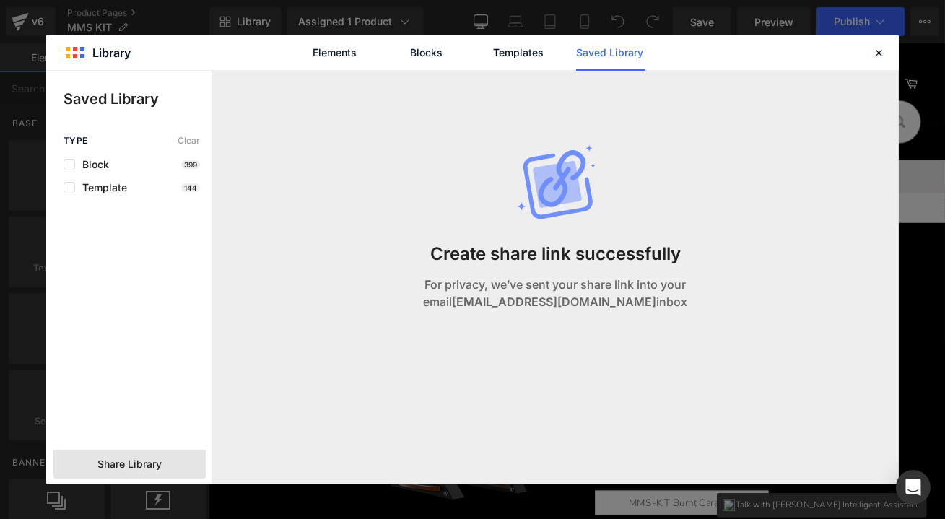
drag, startPoint x: 877, startPoint y: 55, endPoint x: 830, endPoint y: 43, distance: 48.5
click at [878, 55] on icon at bounding box center [878, 52] width 13 height 13
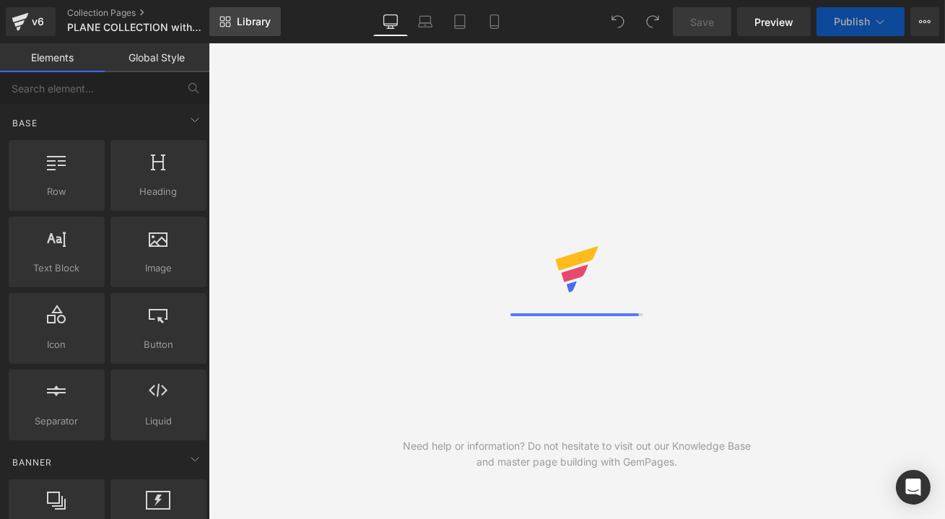
click at [248, 16] on span "Library" at bounding box center [254, 21] width 34 height 13
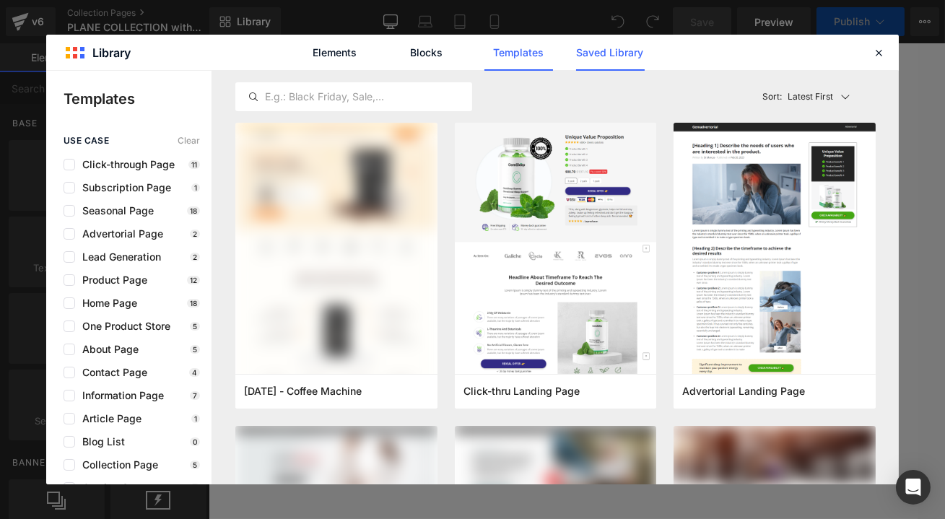
click at [602, 48] on link "Saved Library" at bounding box center [610, 53] width 69 height 36
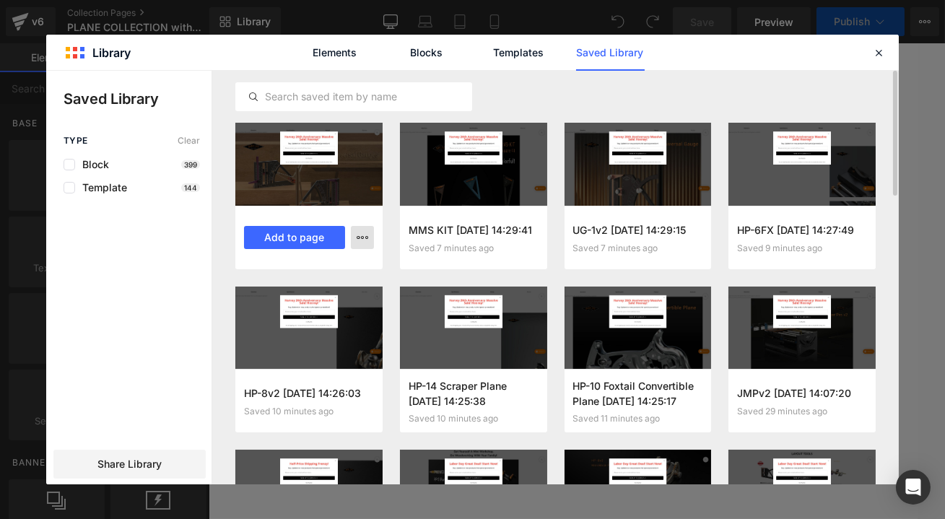
click at [362, 239] on icon "button" at bounding box center [363, 238] width 12 height 12
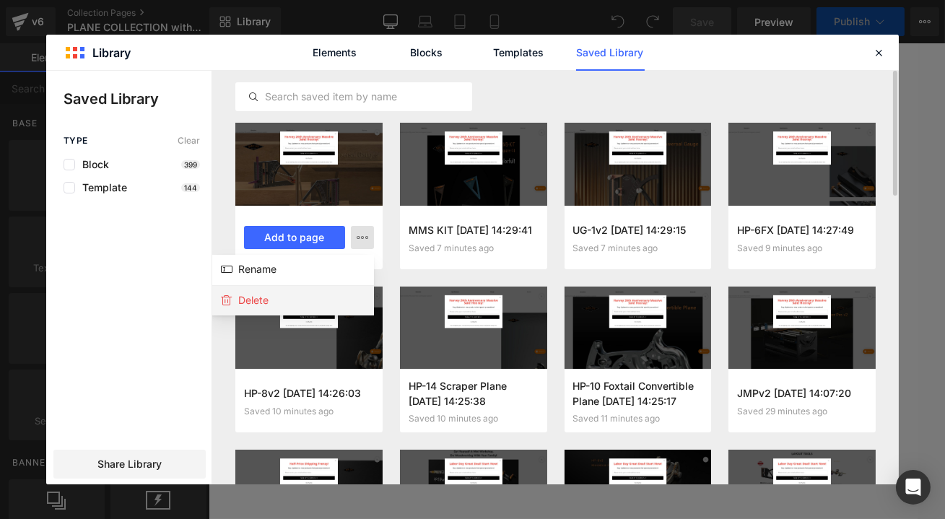
click at [274, 297] on div "Delete" at bounding box center [291, 300] width 165 height 30
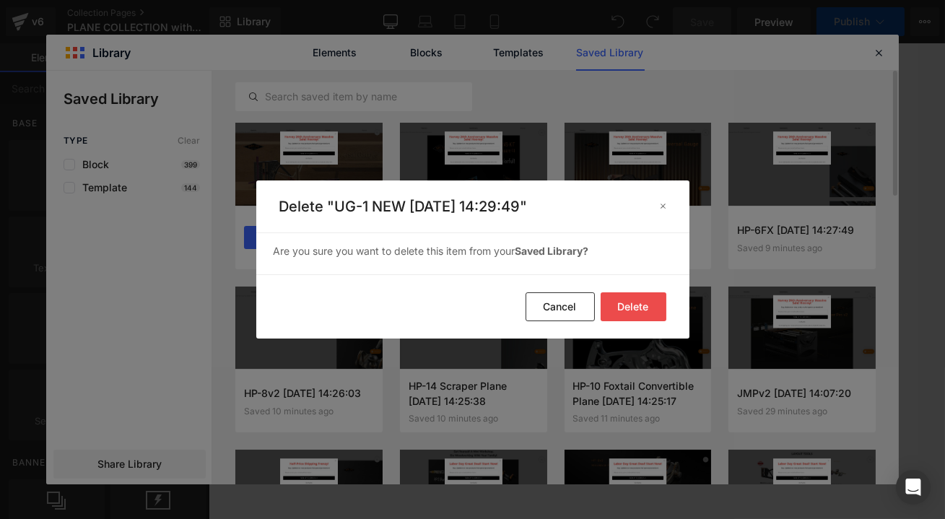
click at [639, 303] on button "Delete" at bounding box center [634, 306] width 66 height 29
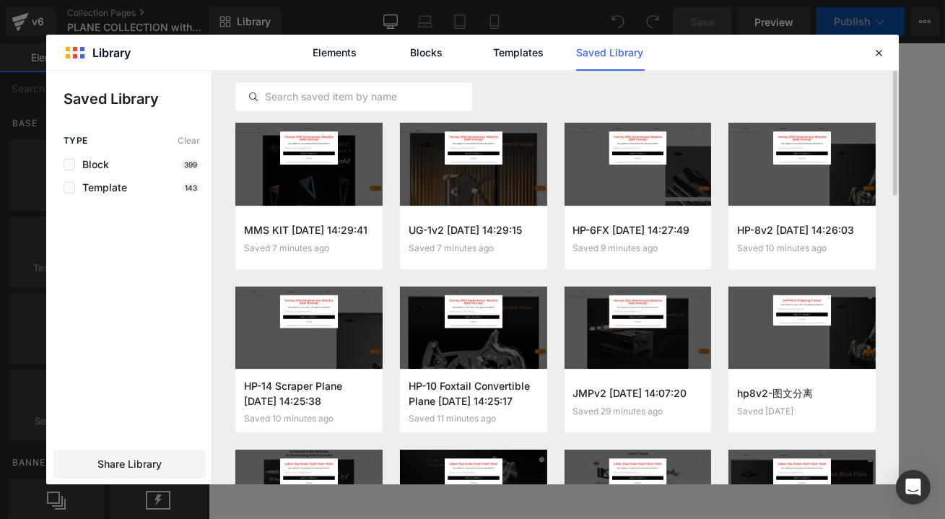
click at [635, 303] on div at bounding box center [638, 328] width 147 height 83
click at [360, 234] on icon "button" at bounding box center [363, 238] width 12 height 12
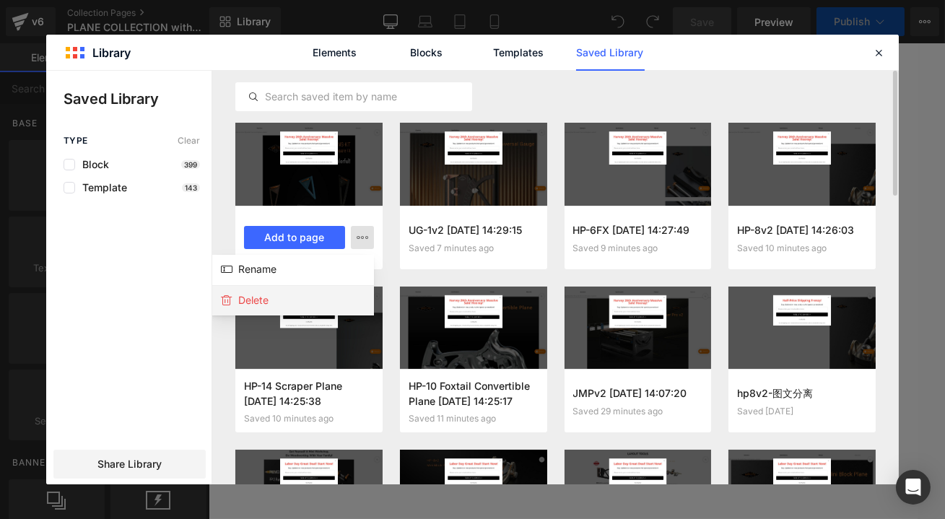
click at [297, 300] on div "Delete" at bounding box center [291, 300] width 165 height 30
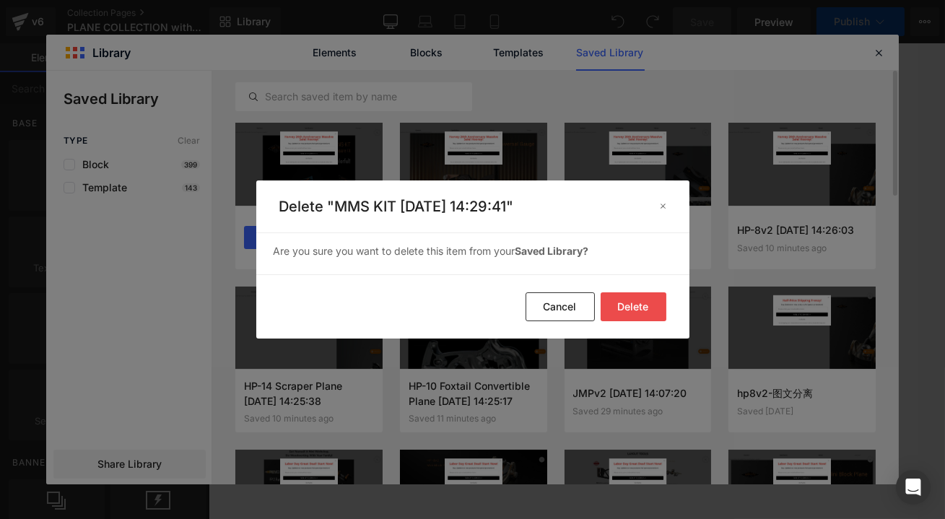
click at [650, 303] on button "Delete" at bounding box center [634, 306] width 66 height 29
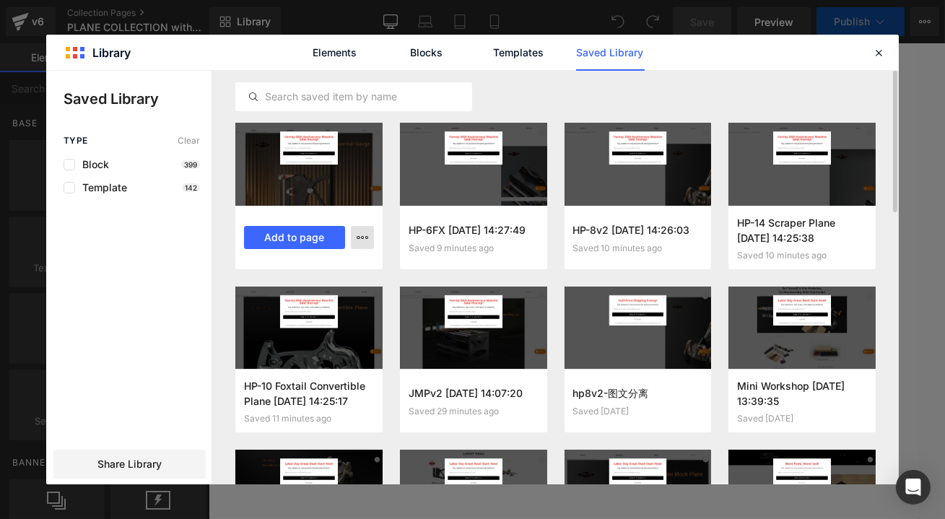
click at [364, 237] on icon "button" at bounding box center [363, 238] width 12 height 12
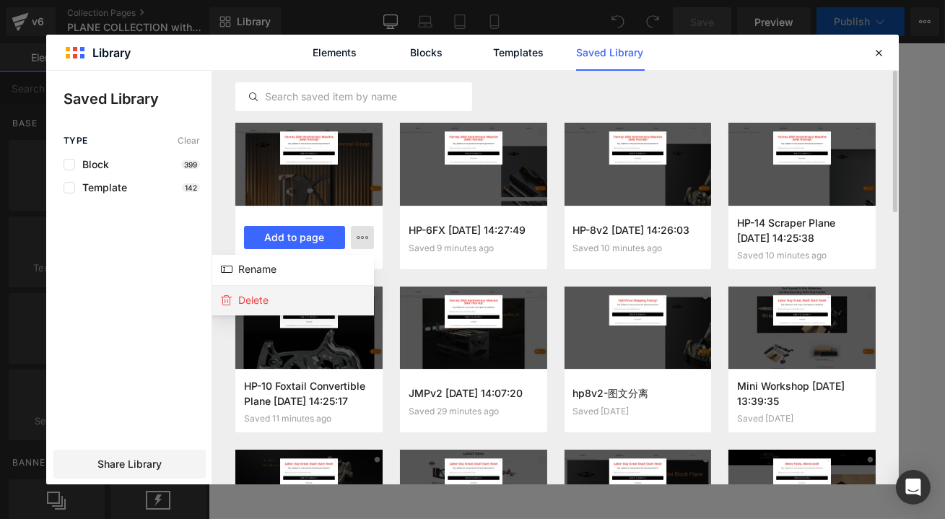
click at [305, 292] on div "Delete" at bounding box center [291, 300] width 165 height 30
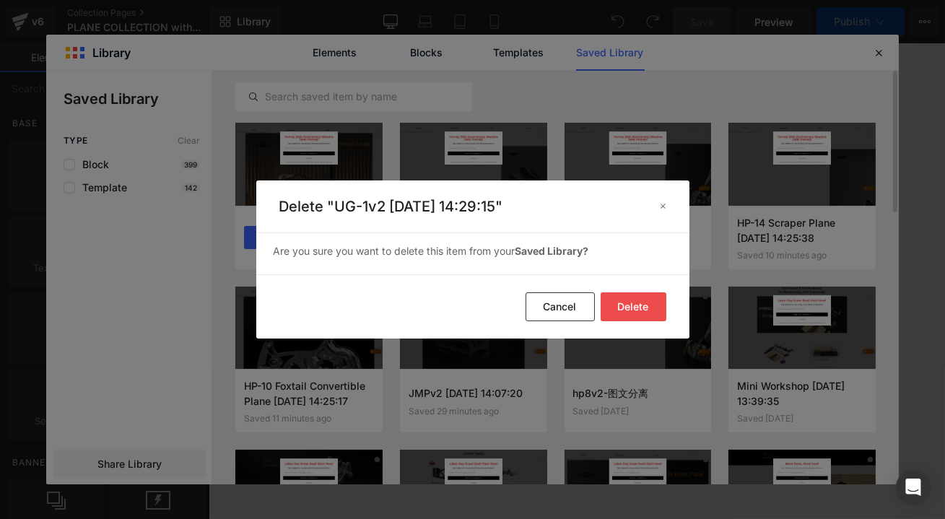
click at [635, 296] on button "Delete" at bounding box center [634, 306] width 66 height 29
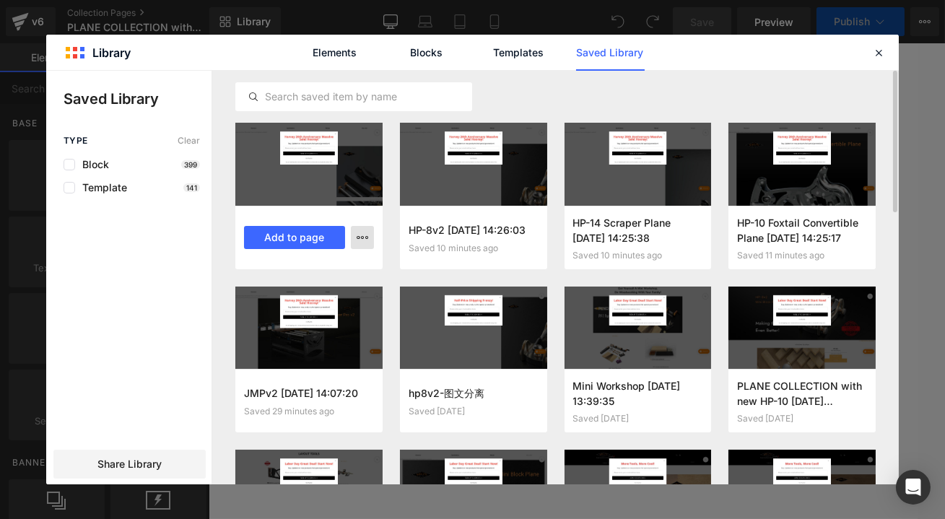
click at [366, 240] on icon "button" at bounding box center [363, 238] width 12 height 12
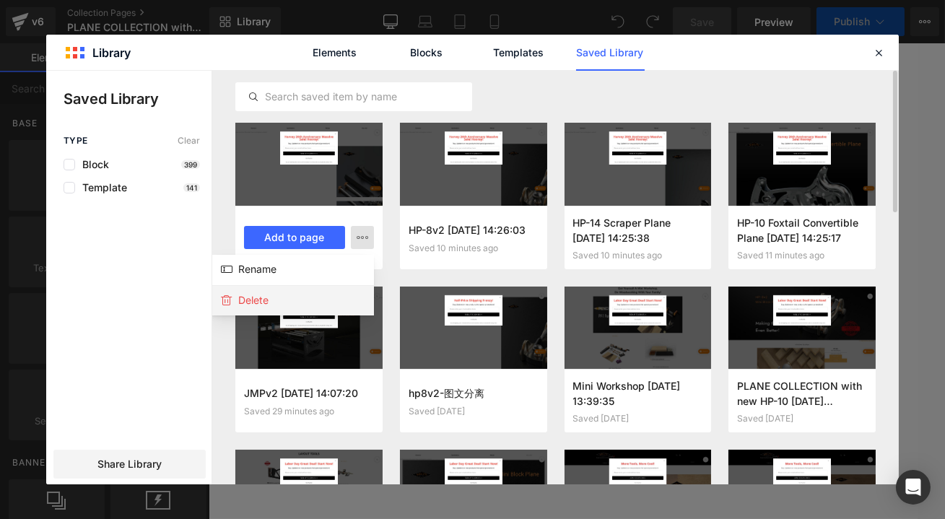
click at [269, 293] on div "Delete" at bounding box center [291, 300] width 165 height 30
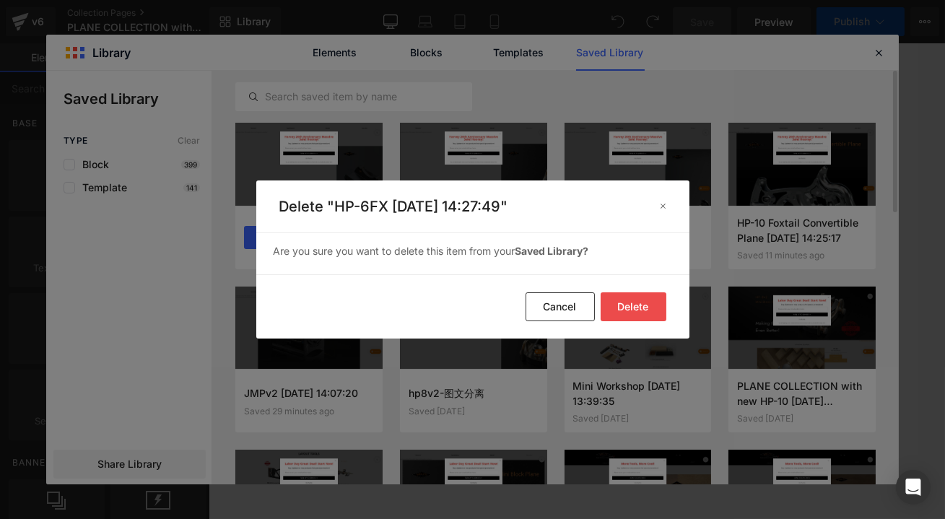
click at [619, 301] on button "Delete" at bounding box center [634, 306] width 66 height 29
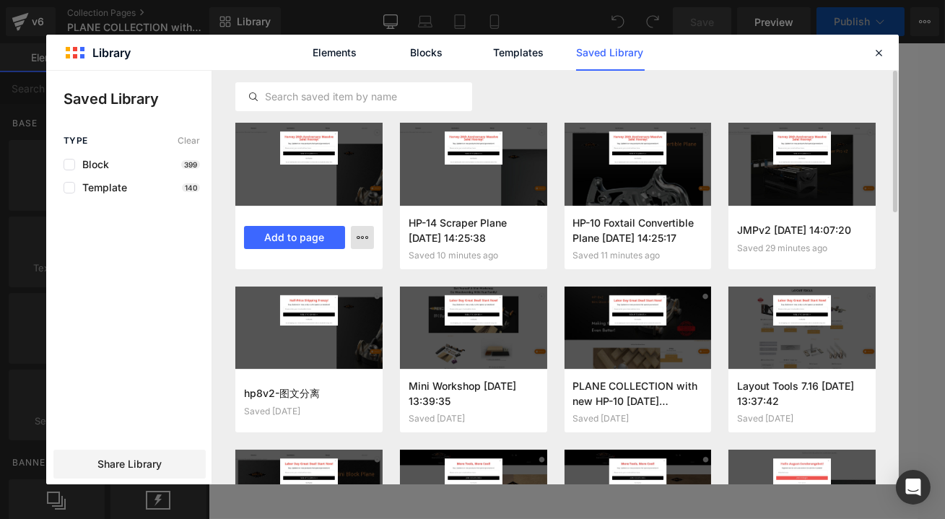
click at [367, 238] on icon "button" at bounding box center [363, 238] width 12 height 12
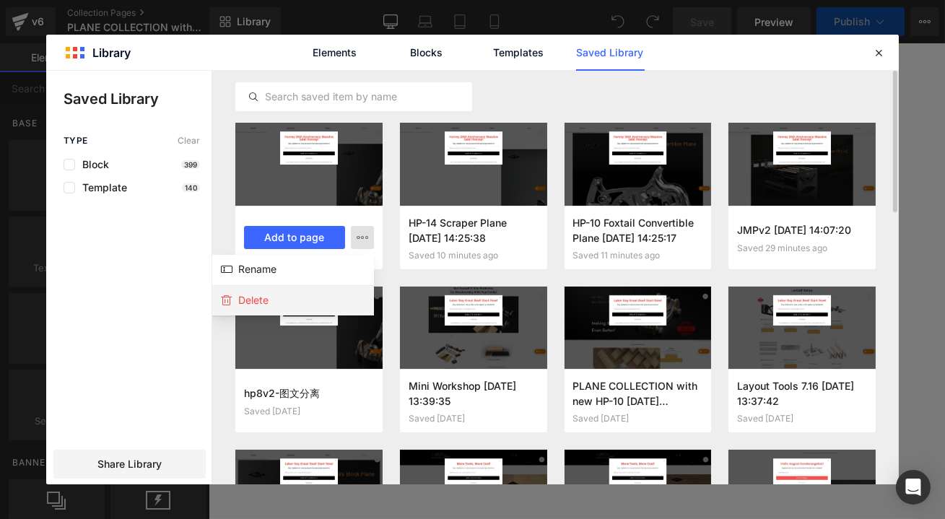
click at [299, 292] on div "Delete" at bounding box center [291, 300] width 165 height 30
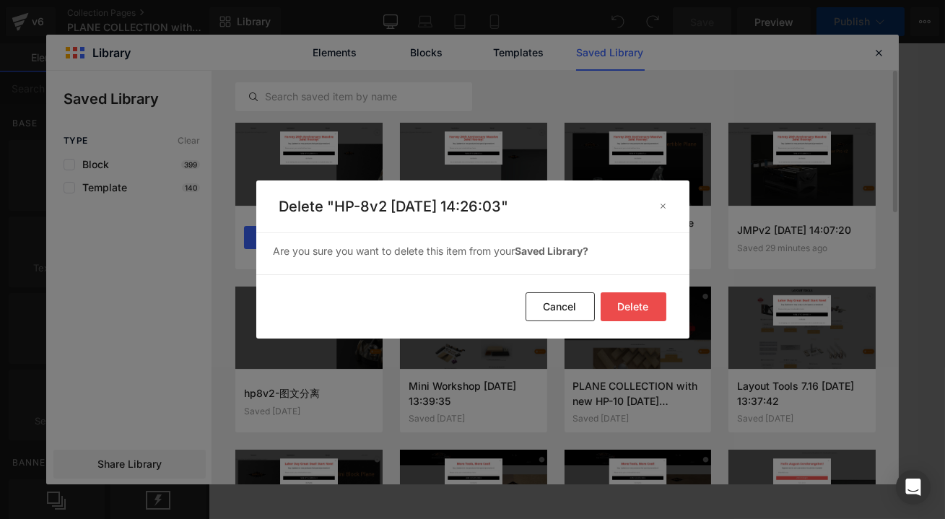
click at [642, 303] on button "Delete" at bounding box center [634, 306] width 66 height 29
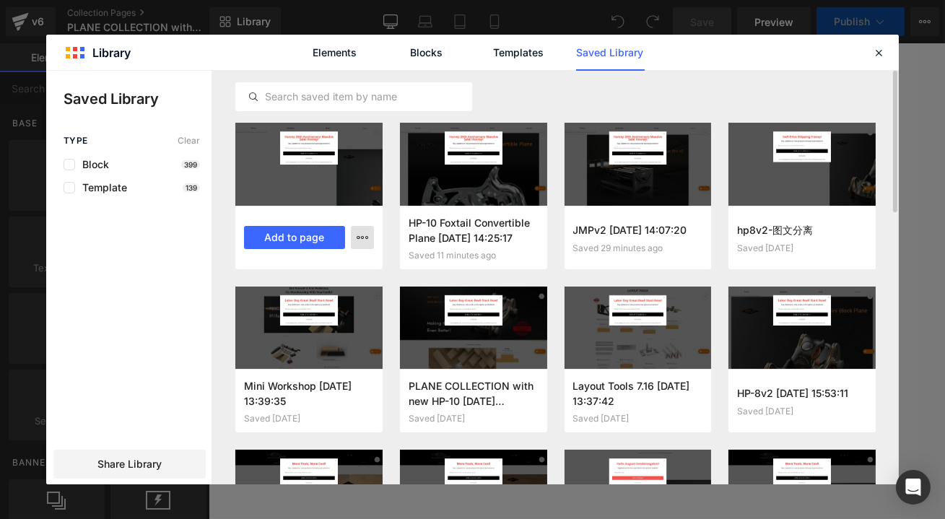
click at [360, 238] on icon "button" at bounding box center [363, 238] width 12 height 12
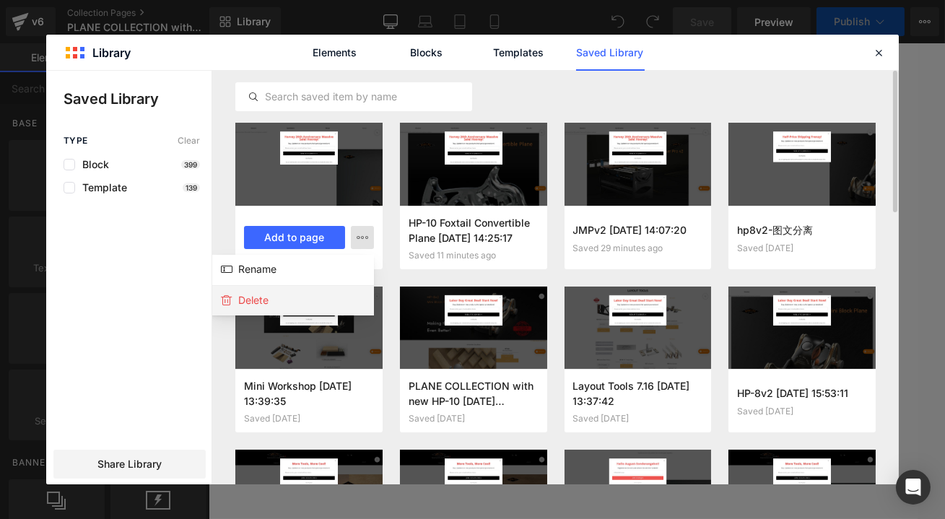
click at [307, 288] on div "Delete" at bounding box center [291, 300] width 165 height 30
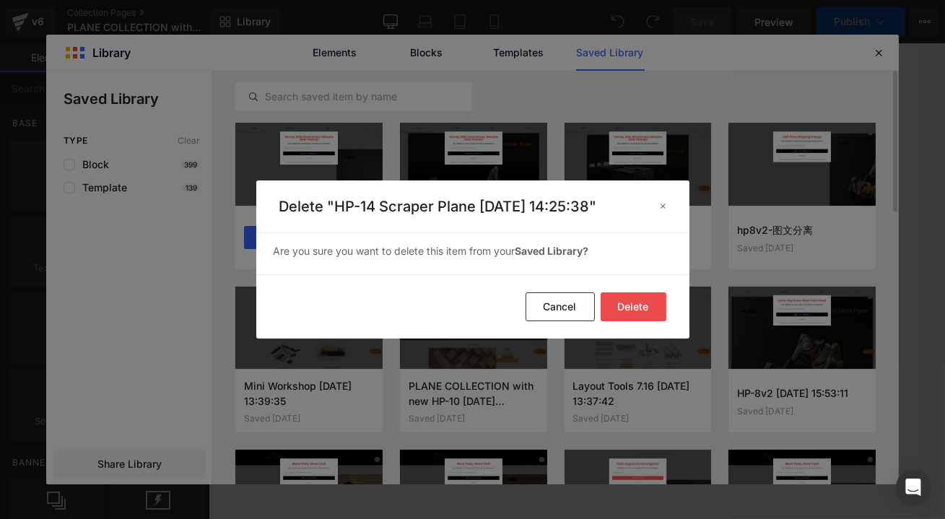
click at [627, 303] on button "Delete" at bounding box center [634, 306] width 66 height 29
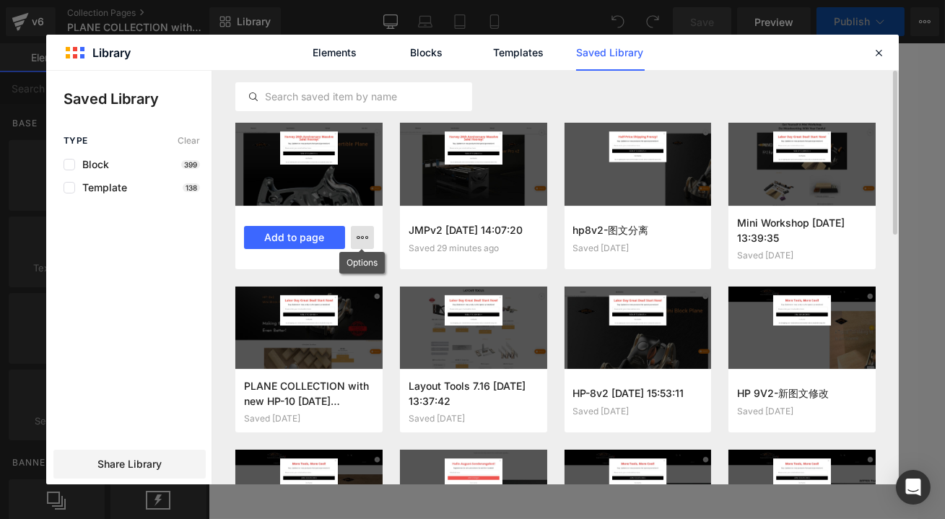
click at [364, 235] on icon "button" at bounding box center [363, 238] width 12 height 12
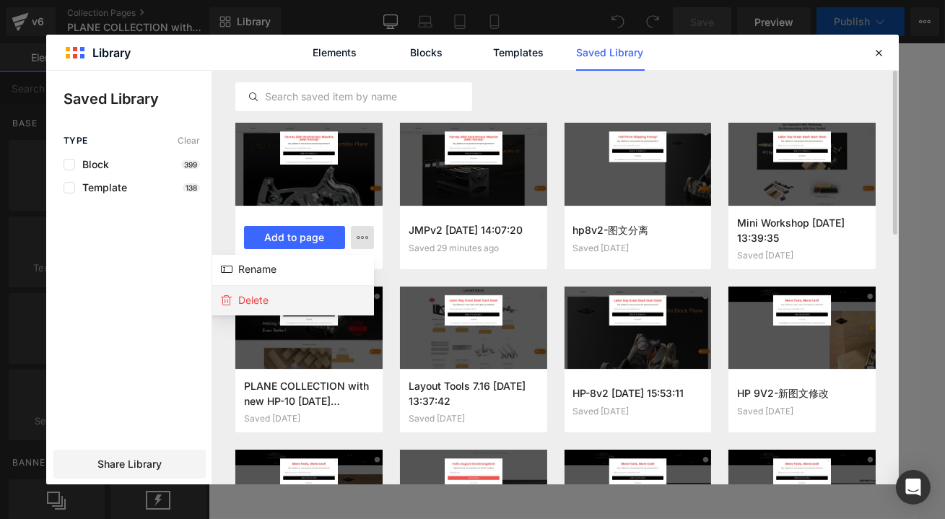
click at [256, 295] on p "Delete" at bounding box center [253, 300] width 30 height 13
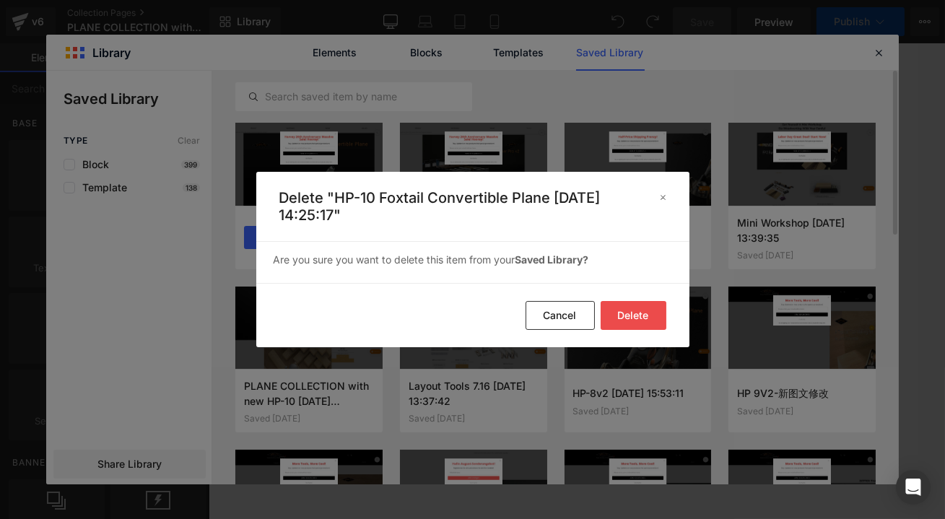
click at [634, 313] on button "Delete" at bounding box center [634, 315] width 66 height 29
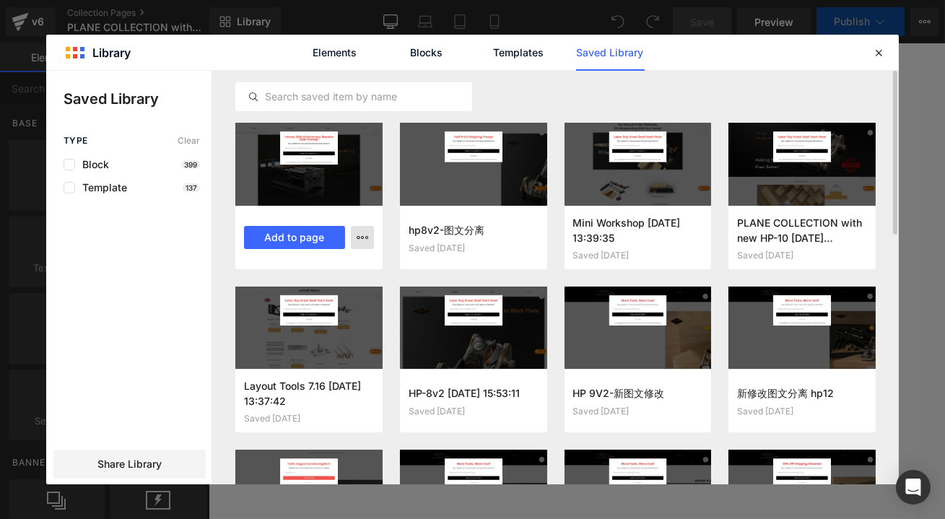
click at [351, 237] on button "button" at bounding box center [362, 237] width 23 height 23
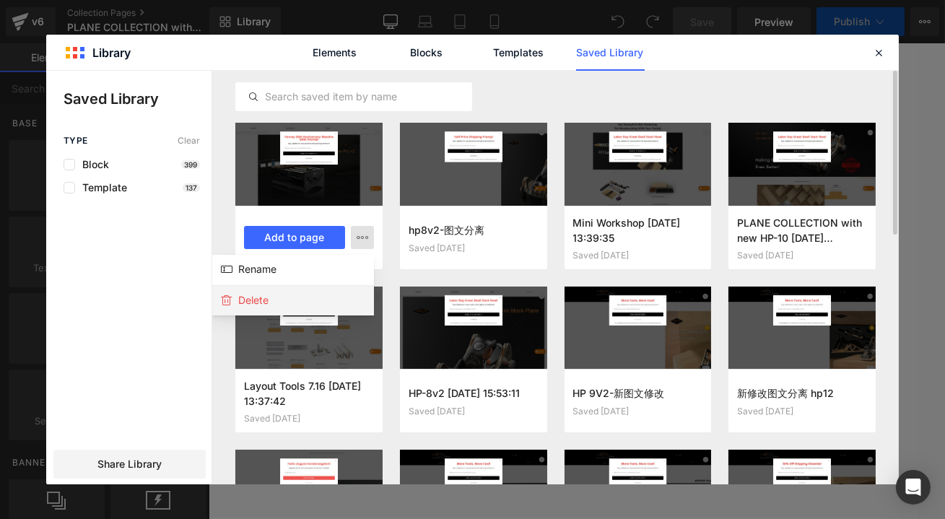
click at [277, 297] on div "Delete" at bounding box center [291, 300] width 165 height 30
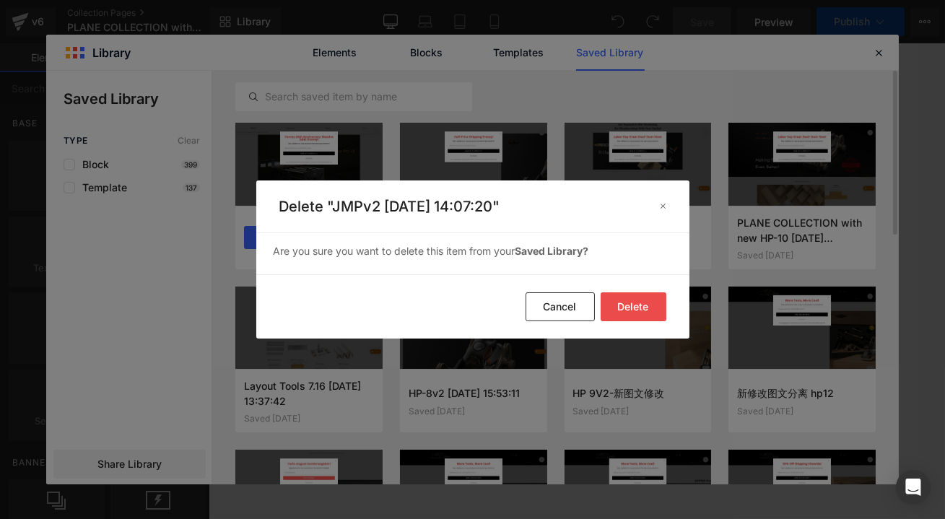
click at [631, 307] on button "Delete" at bounding box center [634, 306] width 66 height 29
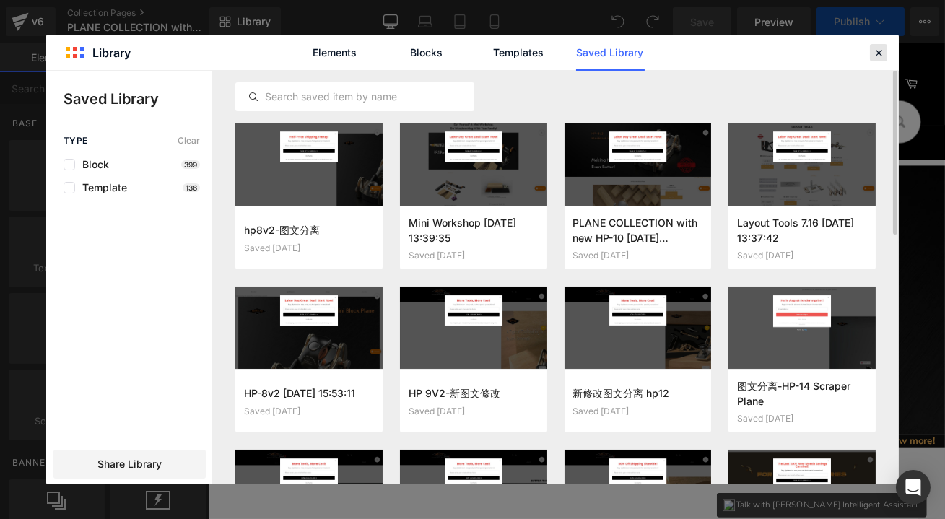
click at [881, 53] on icon at bounding box center [878, 52] width 13 height 13
